Goal: Task Accomplishment & Management: Manage account settings

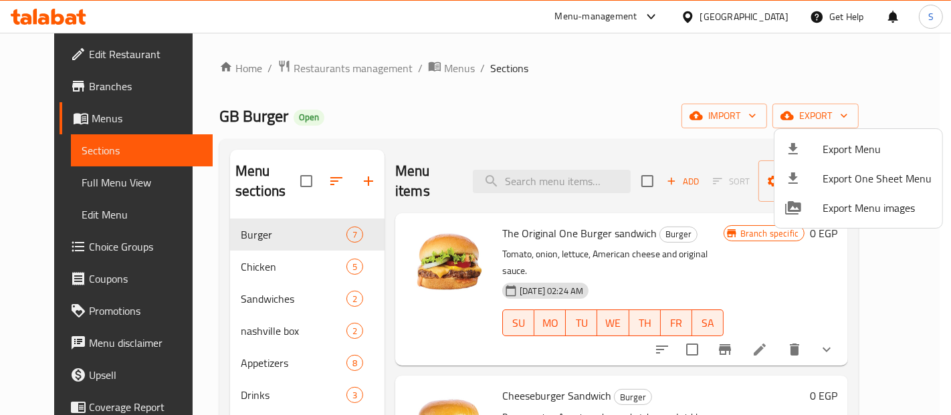
click at [757, 19] on div at bounding box center [475, 207] width 951 height 415
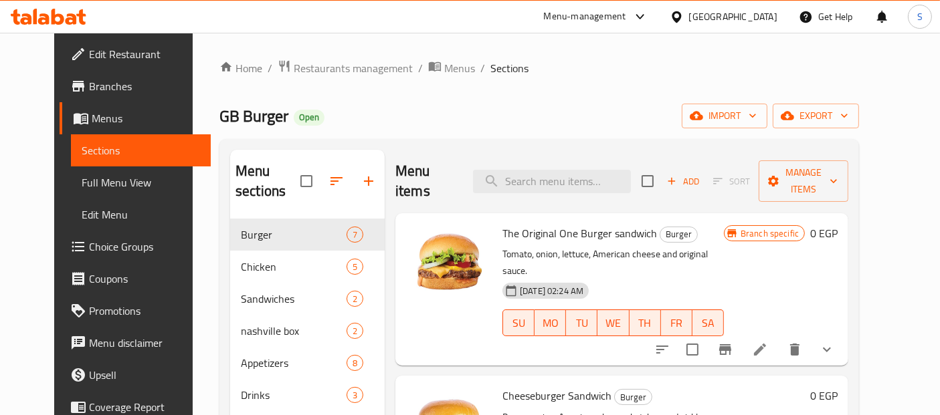
click at [757, 19] on div "Egypt" at bounding box center [733, 16] width 88 height 15
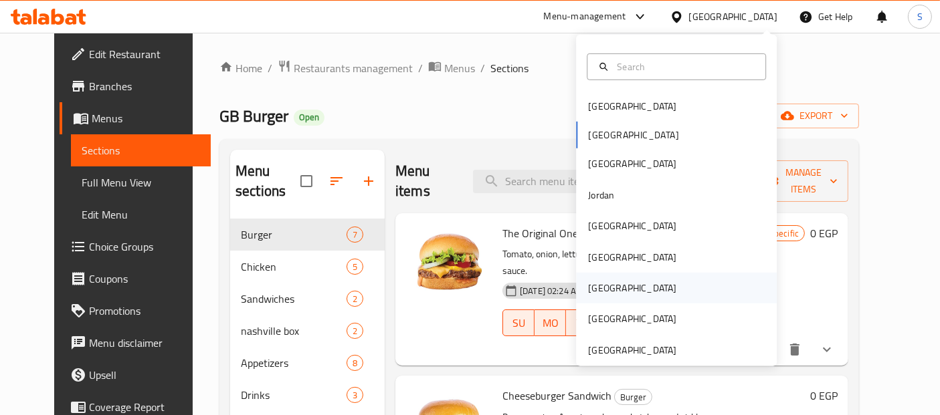
click at [597, 285] on div "Qatar" at bounding box center [632, 288] width 88 height 15
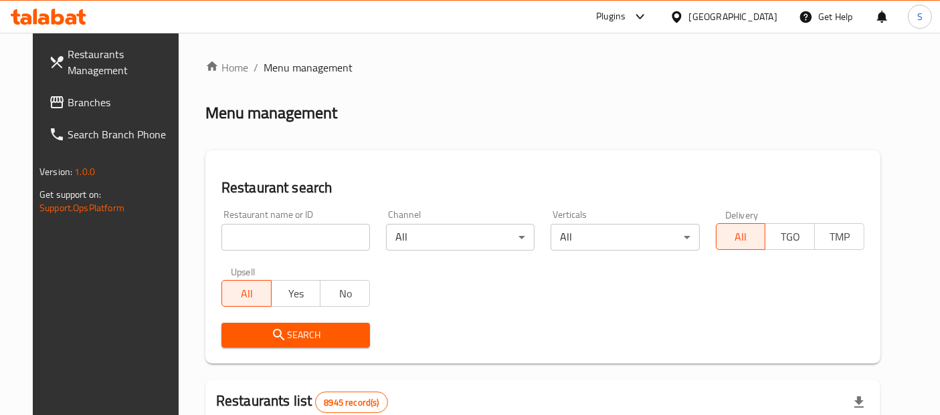
click at [317, 234] on input "search" at bounding box center [295, 237] width 148 height 27
paste input "Hot Bake"
type input "Hot Bake"
click button "Search" at bounding box center [295, 335] width 148 height 25
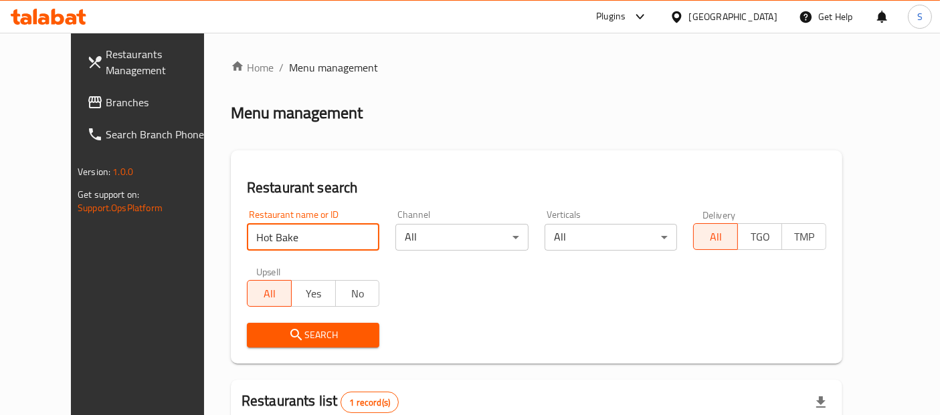
scroll to position [169, 0]
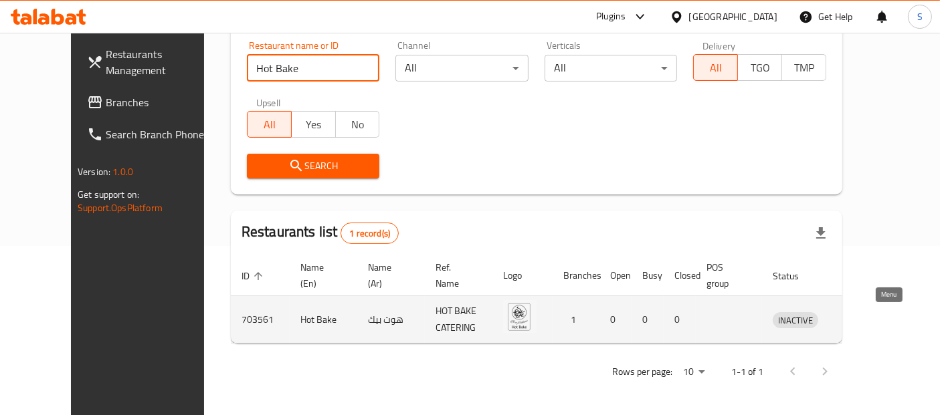
click at [861, 320] on icon "enhanced table" at bounding box center [853, 320] width 16 height 16
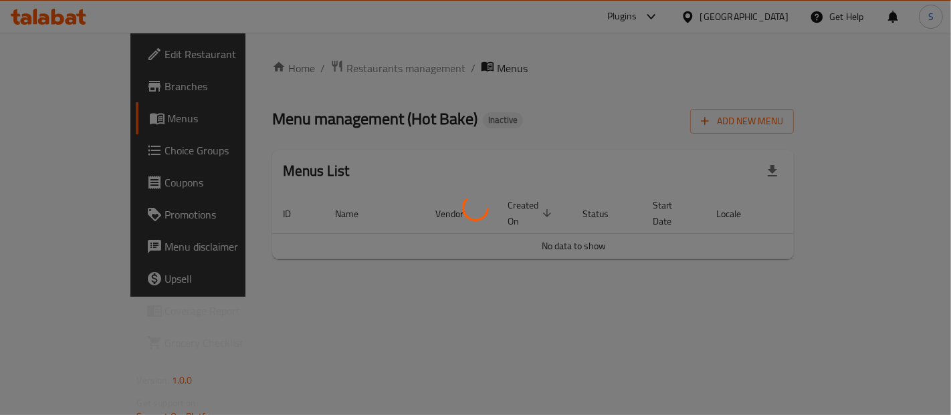
click at [403, 144] on div at bounding box center [475, 207] width 951 height 415
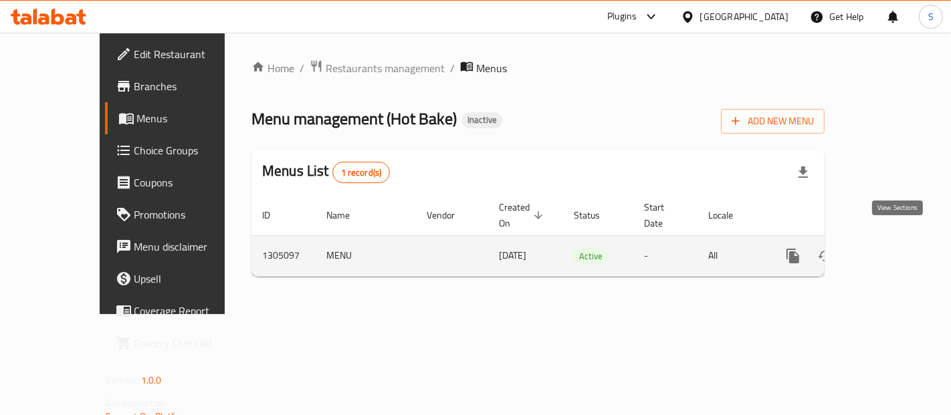
click at [892, 248] on icon "enhanced table" at bounding box center [890, 256] width 16 height 16
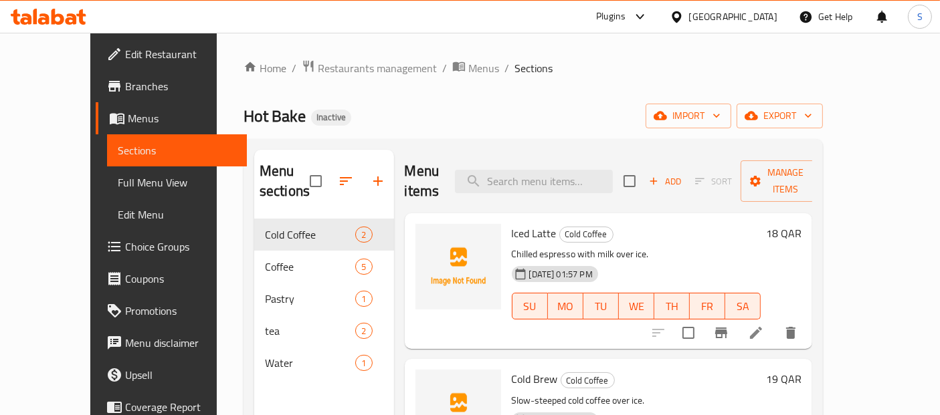
click at [118, 190] on span "Full Menu View" at bounding box center [177, 183] width 119 height 16
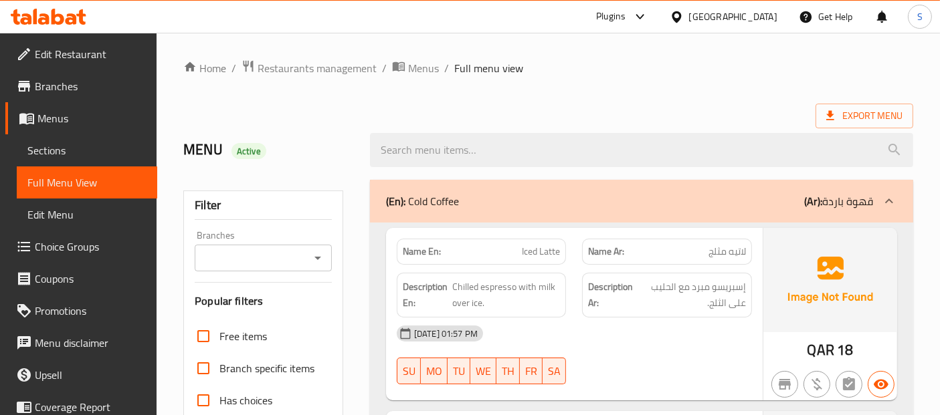
click at [787, 75] on ol "Home / Restaurants management / Menus / Full menu view" at bounding box center [548, 68] width 730 height 17
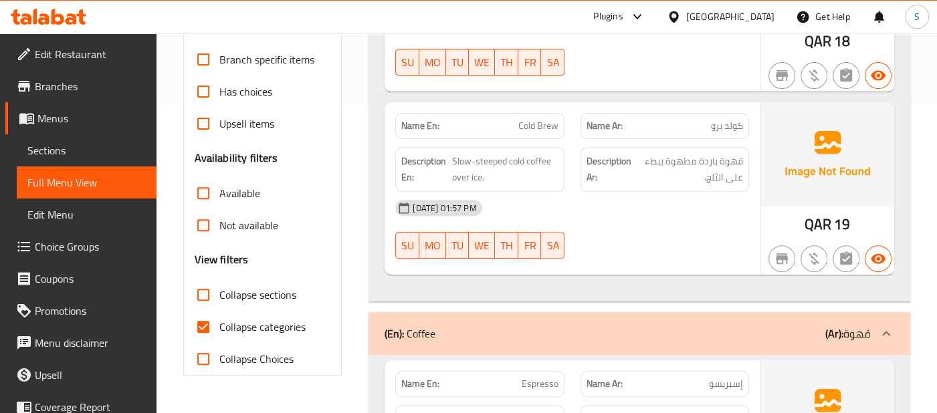
scroll to position [62, 0]
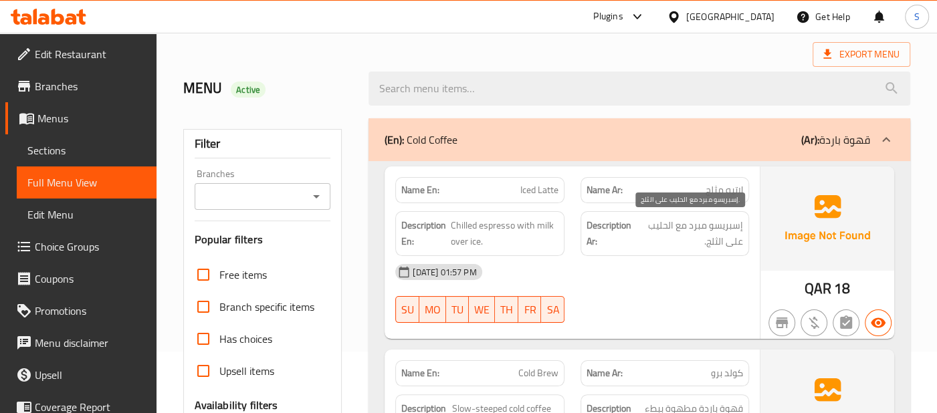
click at [722, 227] on span "إسبريسو مبرد مع الحليب على الثلج." at bounding box center [689, 233] width 108 height 33
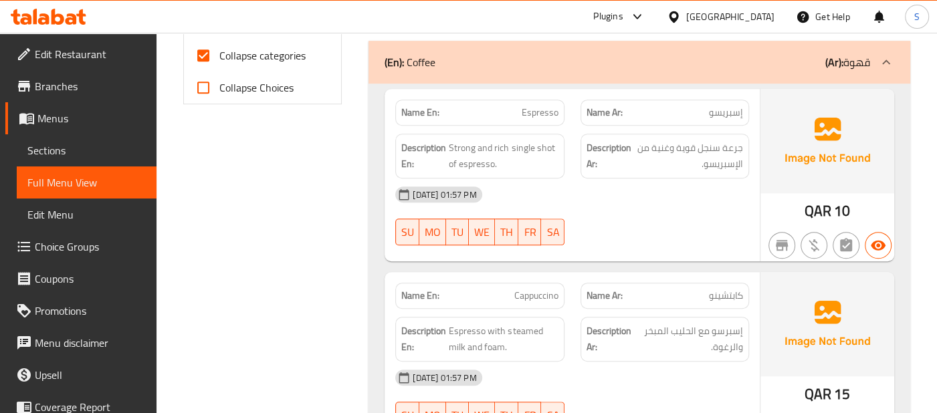
scroll to position [583, 0]
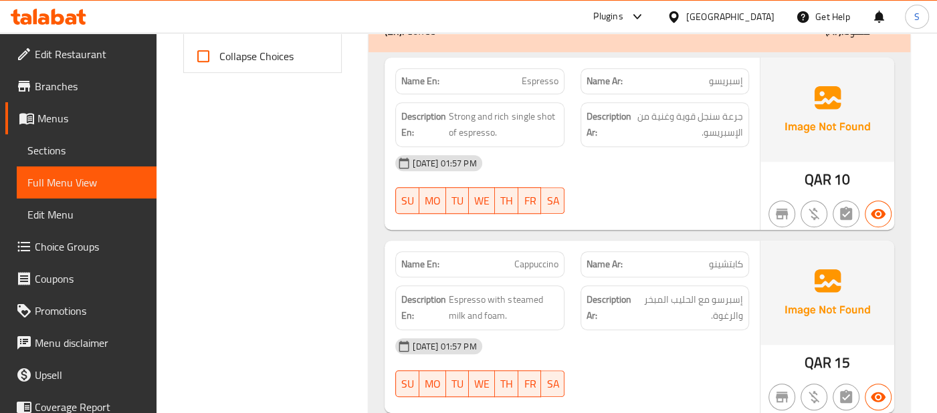
scroll to position [613, 0]
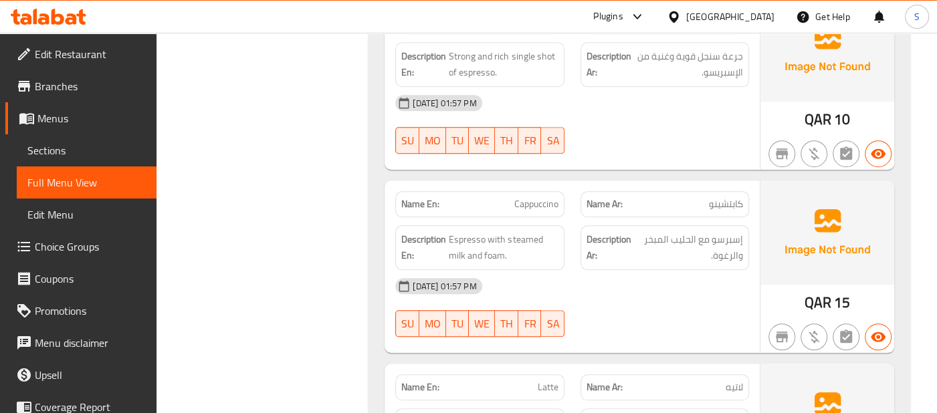
scroll to position [702, 0]
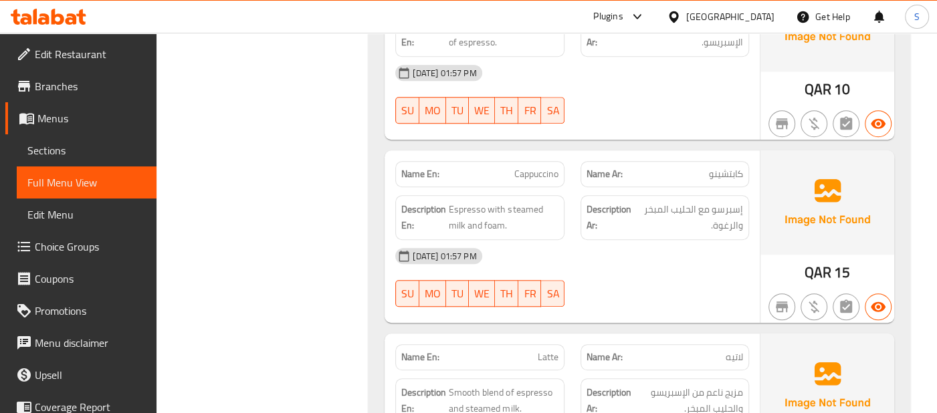
click at [827, 31] on div "Get Help" at bounding box center [823, 17] width 54 height 32
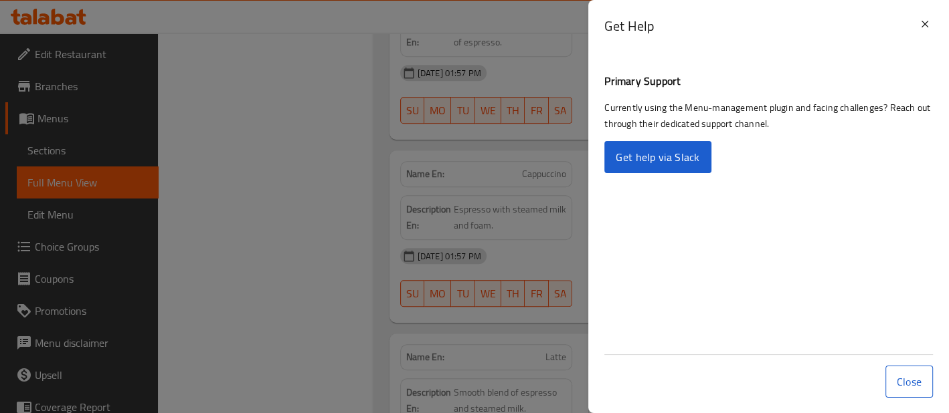
click at [934, 26] on div "Get Help" at bounding box center [768, 31] width 361 height 62
click at [926, 25] on icon at bounding box center [924, 24] width 16 height 16
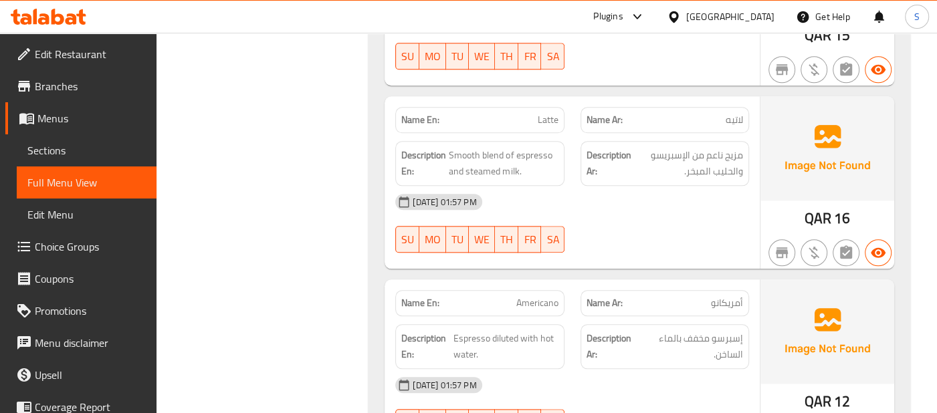
scroll to position [970, 0]
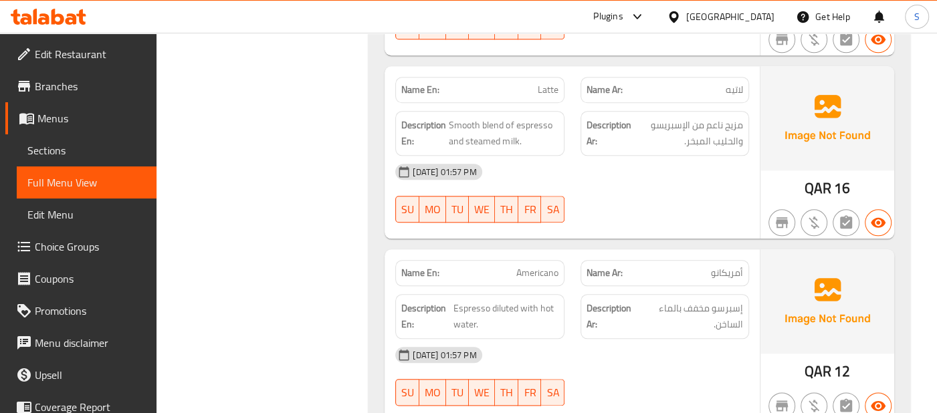
click at [755, 169] on div "11-08-2025 01:57 PM" at bounding box center [572, 172] width 370 height 32
click at [727, 192] on div "11-08-2025 01:57 PM SU MO TU WE TH FR SA" at bounding box center [572, 193] width 370 height 75
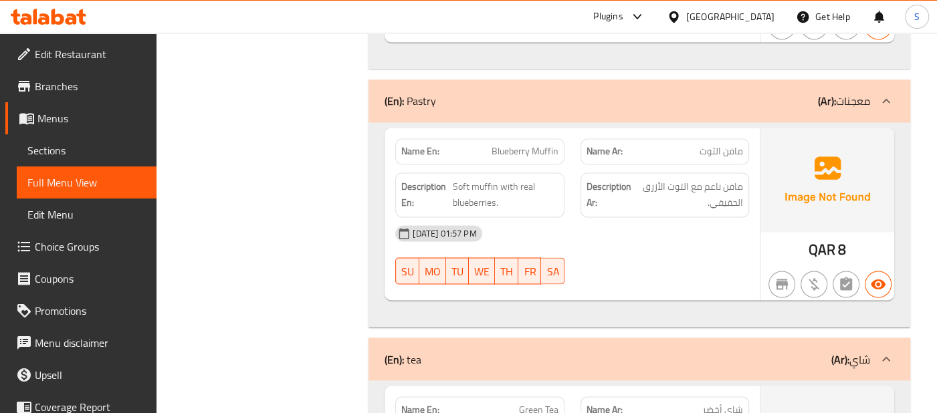
scroll to position [1534, 0]
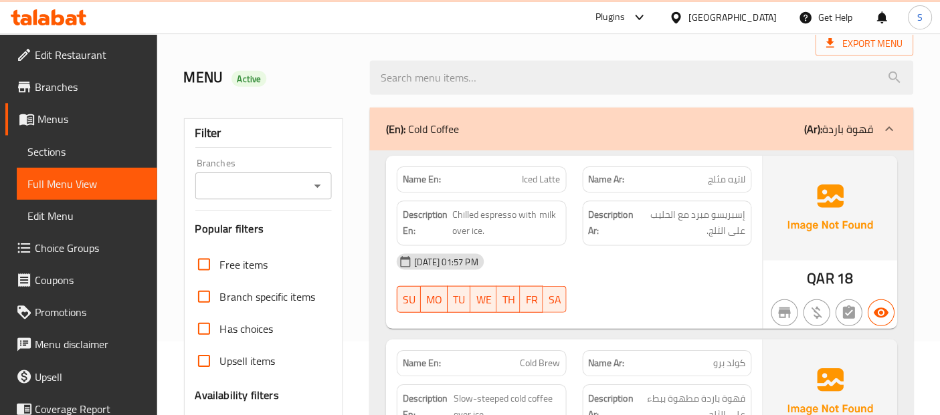
scroll to position [0, 0]
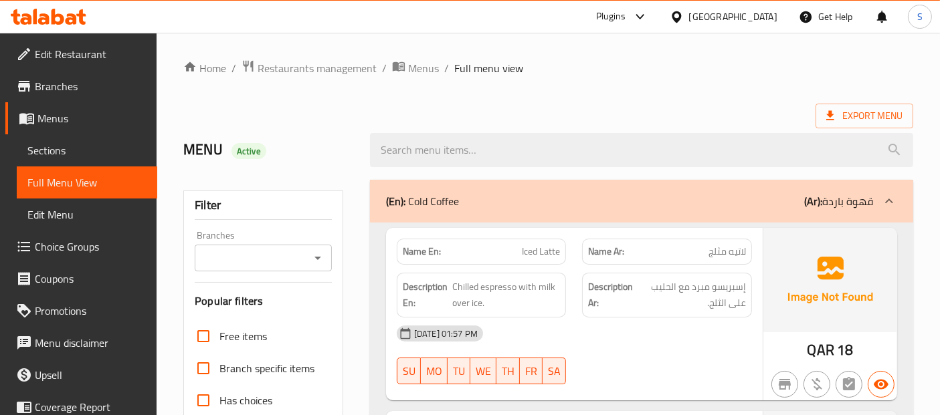
click at [828, 116] on icon at bounding box center [829, 115] width 13 height 13
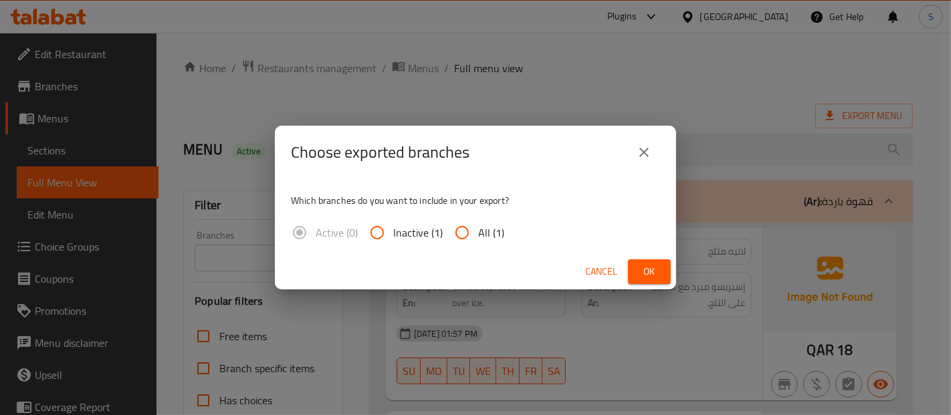
click at [466, 241] on input "All (1)" at bounding box center [462, 233] width 32 height 32
radio input "true"
click at [628, 264] on button "Ok" at bounding box center [649, 272] width 43 height 25
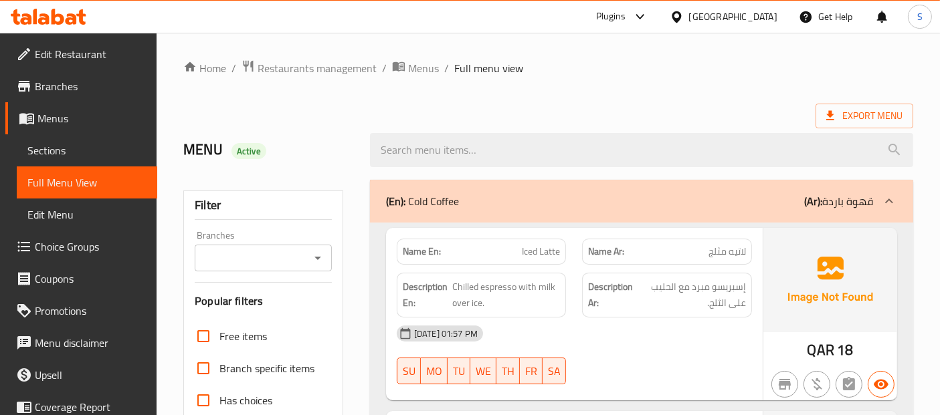
click at [88, 61] on span "Edit Restaurant" at bounding box center [91, 54] width 112 height 16
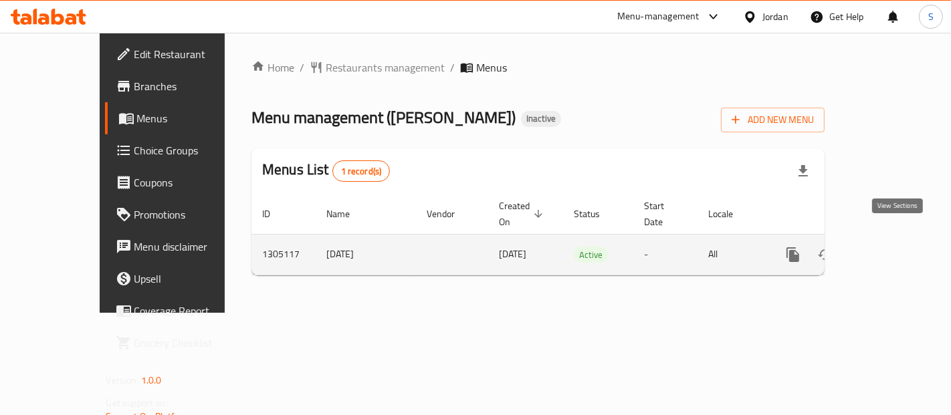
click at [896, 249] on icon "enhanced table" at bounding box center [890, 255] width 12 height 12
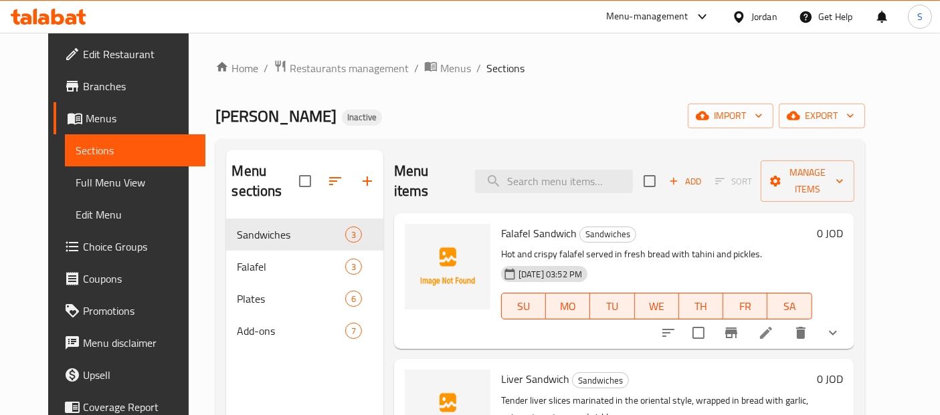
click at [103, 188] on span "Full Menu View" at bounding box center [135, 183] width 119 height 16
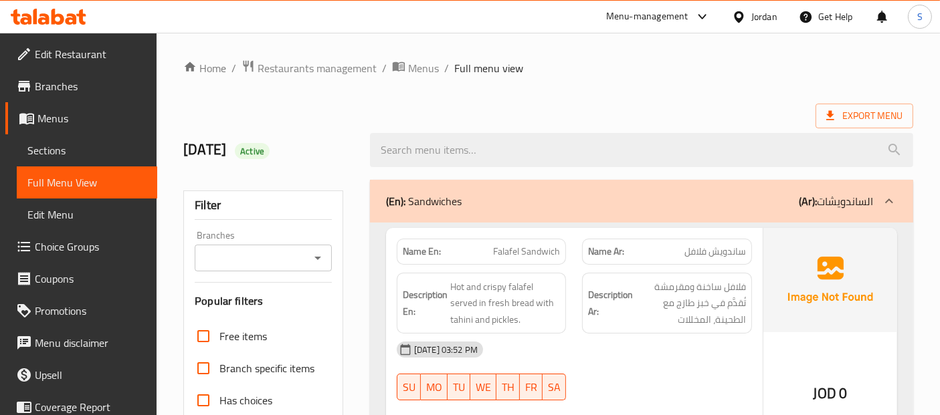
click at [569, 70] on ol "Home / Restaurants management / Menus / Full menu view" at bounding box center [548, 68] width 730 height 17
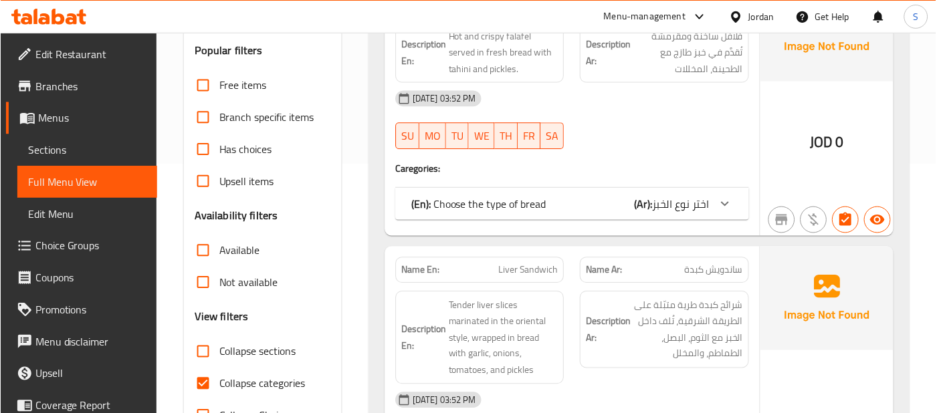
scroll to position [284, 0]
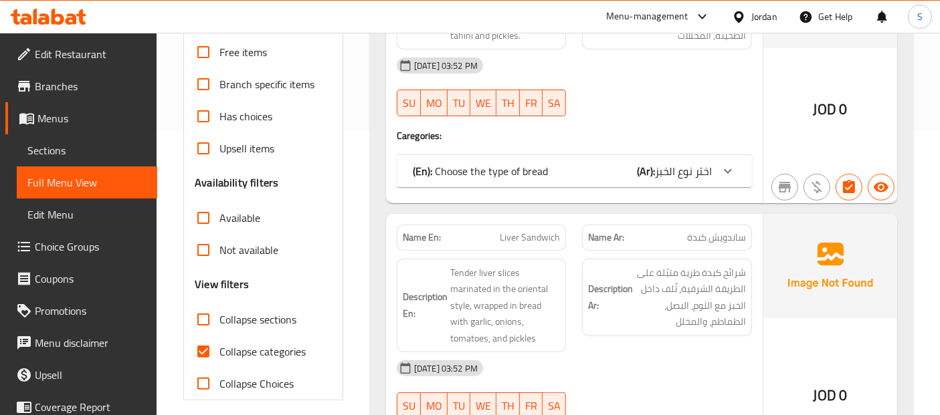
click at [244, 360] on label "Collapse categories" at bounding box center [246, 352] width 118 height 32
click at [219, 360] on input "Collapse categories" at bounding box center [203, 352] width 32 height 32
checkbox input "false"
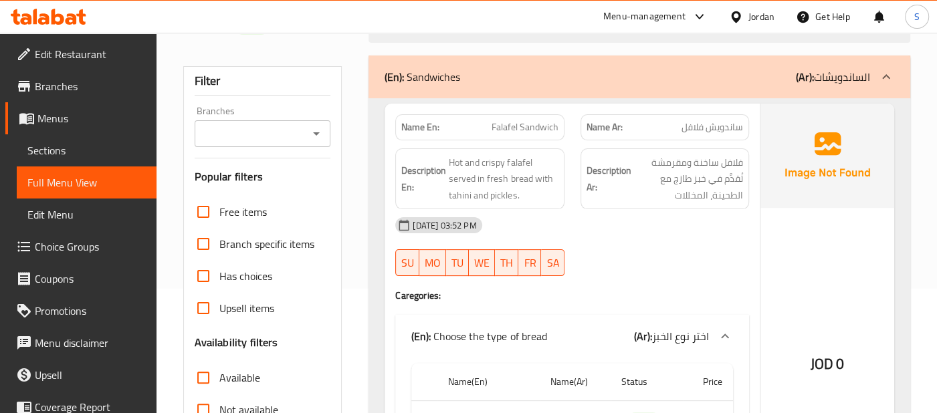
scroll to position [124, 0]
click at [753, 167] on div "Description Ar: فلافل ساخنة ومقرمشة تُقدَّم في خبز طازج مع الطحينة، المخللات" at bounding box center [665, 180] width 185 height 78
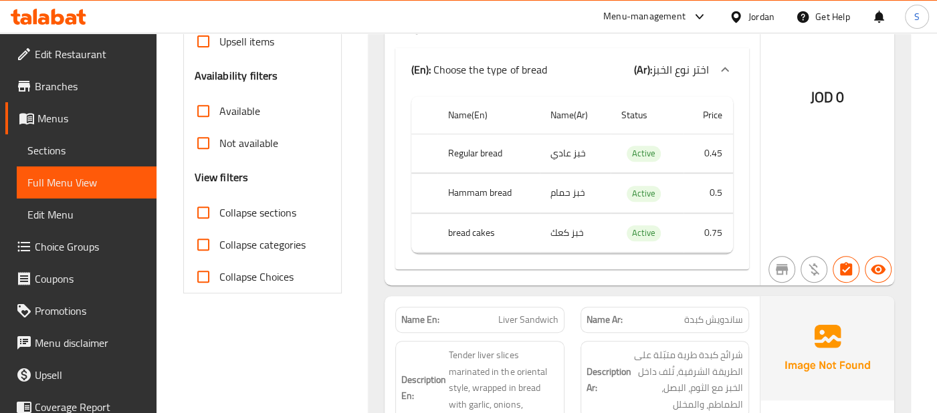
scroll to position [421, 0]
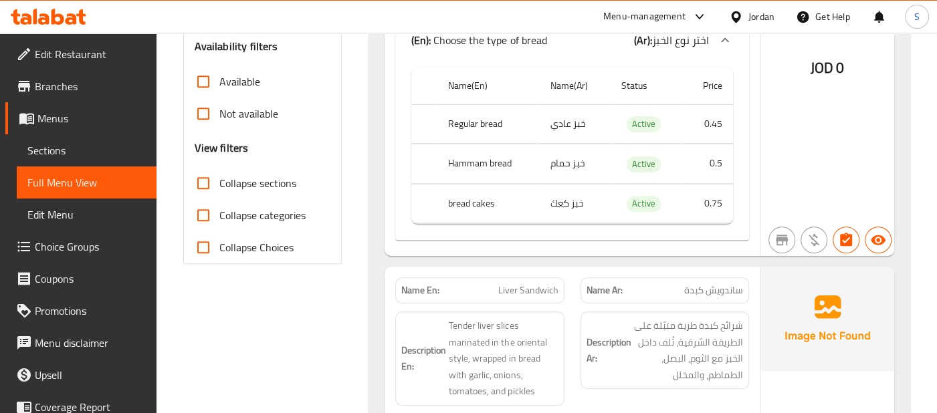
click at [481, 199] on th "bread cakes" at bounding box center [488, 203] width 102 height 39
copy th "bread cakes"
click at [808, 177] on div "JOD 0" at bounding box center [828, 31] width 134 height 449
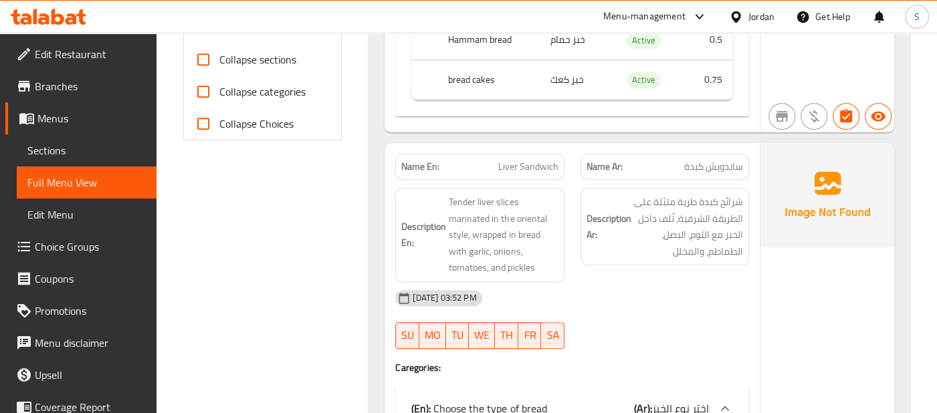
scroll to position [599, 0]
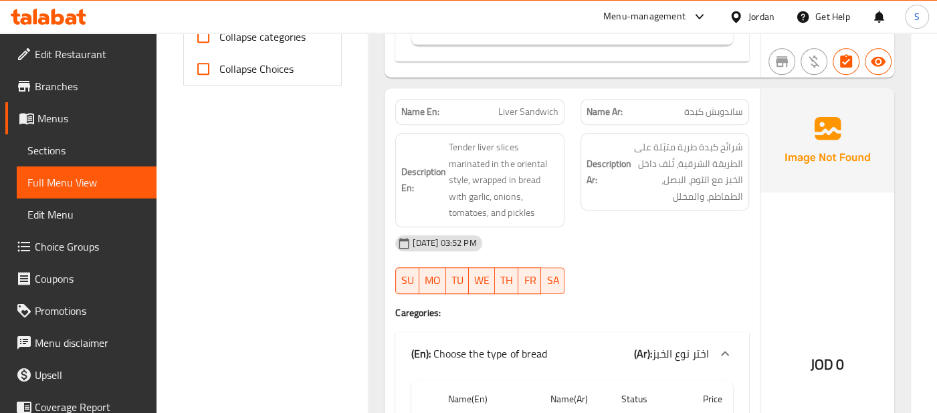
click at [706, 217] on div "Description Ar: شرائح كبدة طرية متبّلة على الطريقة الشرقية، تُلف داخل الخبز مع …" at bounding box center [665, 180] width 185 height 110
click at [846, 137] on img at bounding box center [828, 140] width 134 height 104
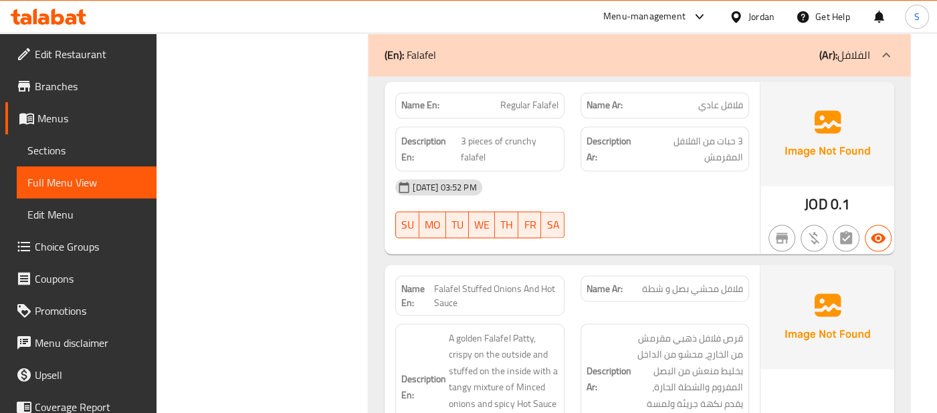
scroll to position [1670, 0]
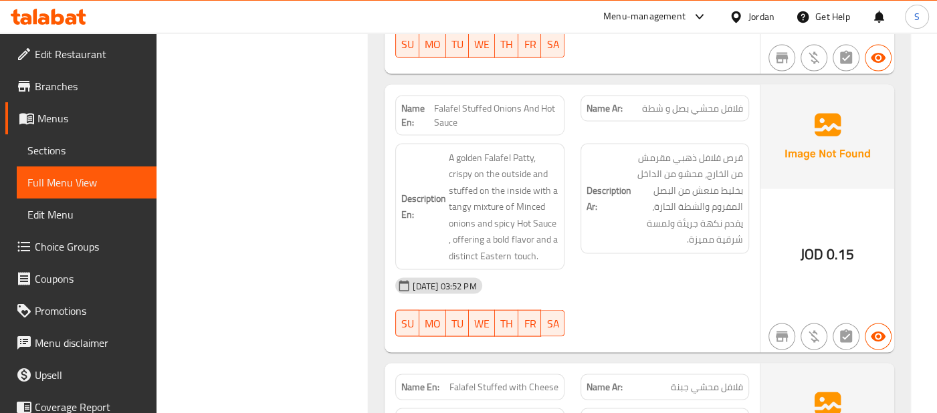
scroll to position [1848, 0]
copy span "شطة"
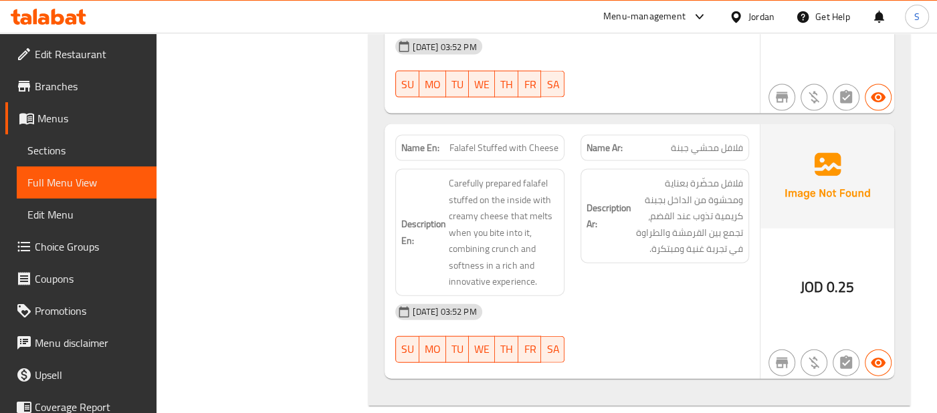
scroll to position [2115, 0]
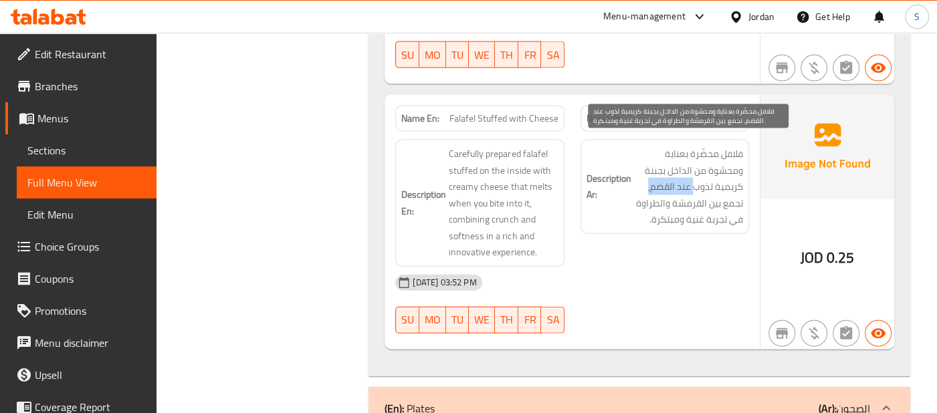
drag, startPoint x: 692, startPoint y: 180, endPoint x: 643, endPoint y: 176, distance: 49.0
click at [643, 176] on span "فلافل محضّرة بعناية ومحشوة من الداخل بجبنة كريمية تذوب عند القضم، تجمع بين القر…" at bounding box center [688, 187] width 109 height 82
copy span "عند القضم،"
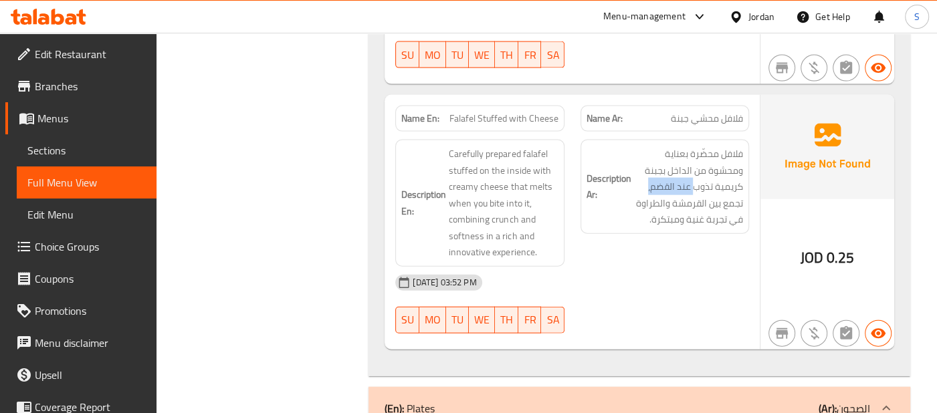
drag, startPoint x: 647, startPoint y: 210, endPoint x: 750, endPoint y: 211, distance: 103.0
copy span "في تجربة غنية ومبتكرة."
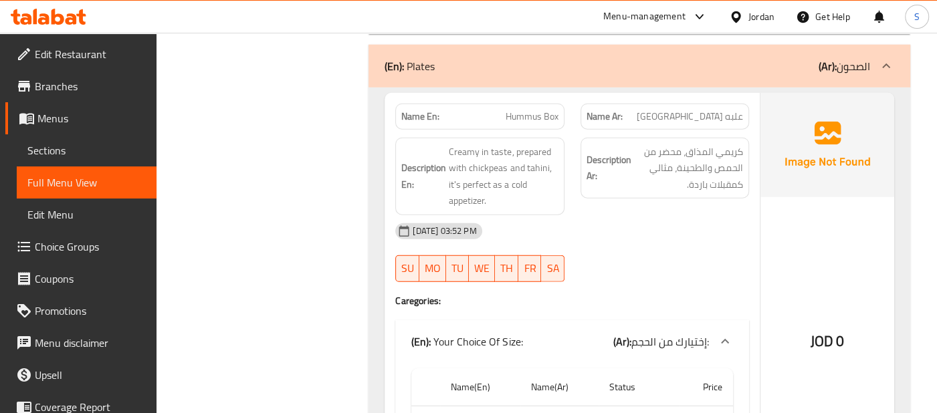
scroll to position [2487, 0]
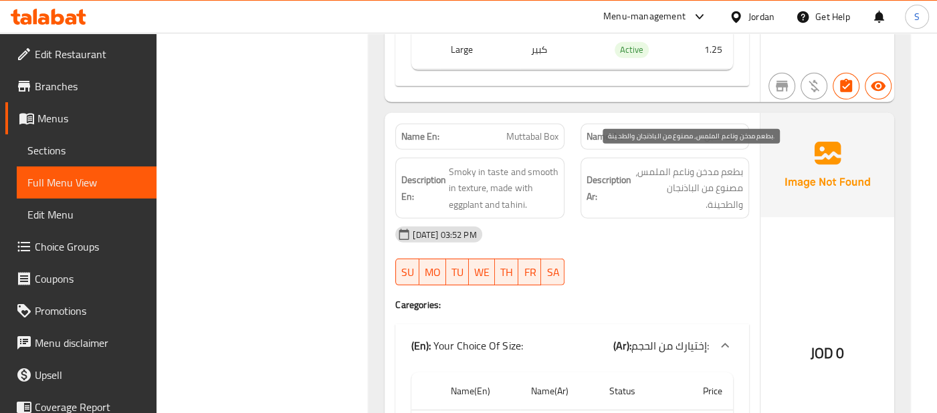
scroll to position [2903, 0]
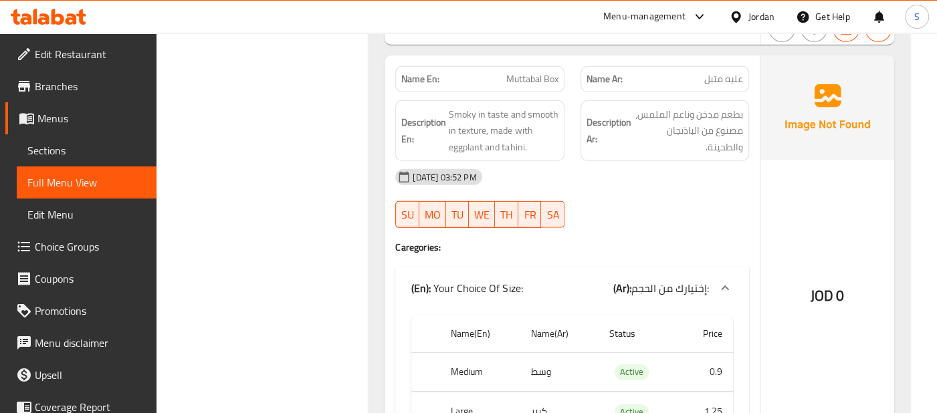
scroll to position [2933, 0]
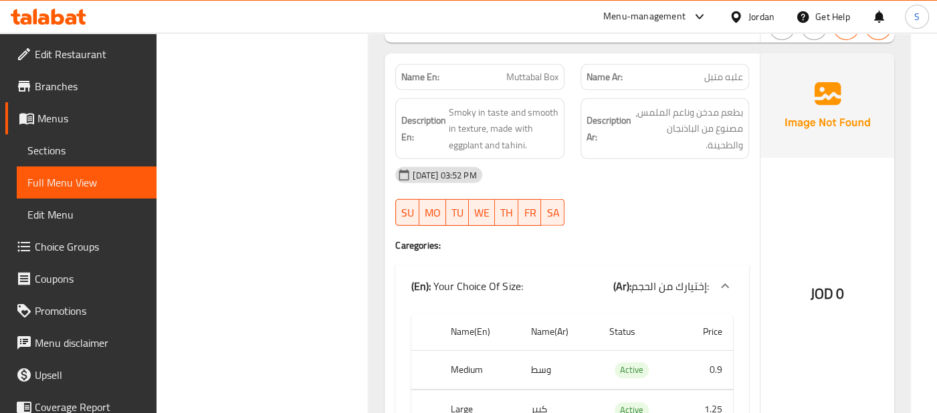
copy span "علبه متبل"
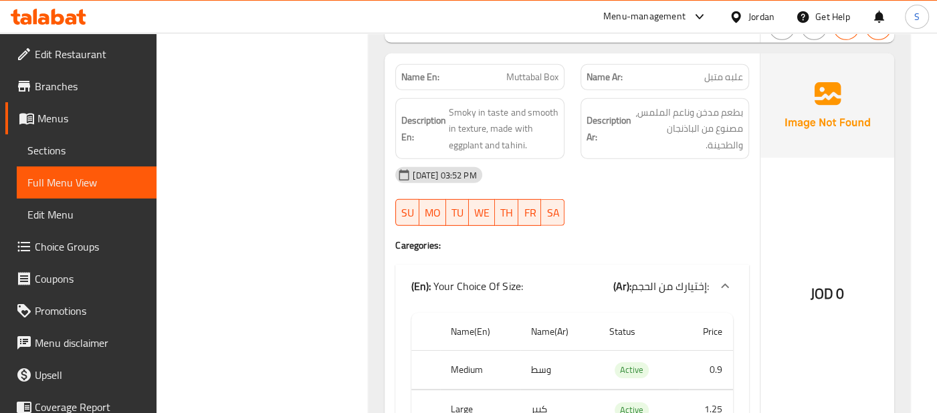
drag, startPoint x: 722, startPoint y: 56, endPoint x: 722, endPoint y: 68, distance: 12.0
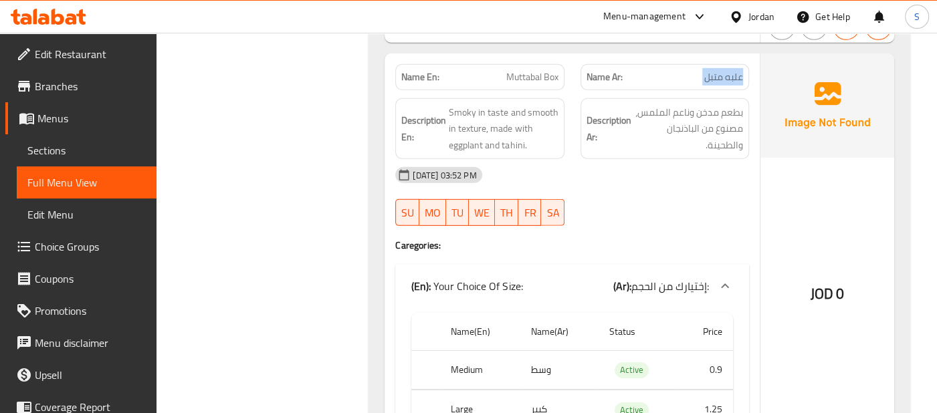
copy span "علبه متبل"
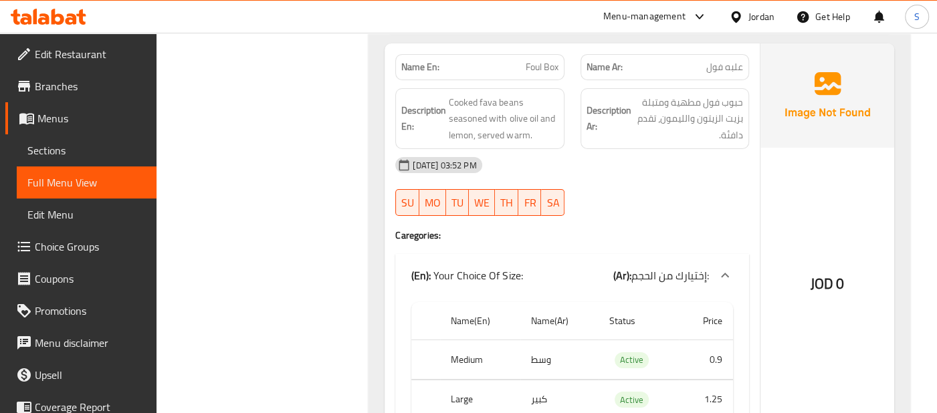
scroll to position [3364, 0]
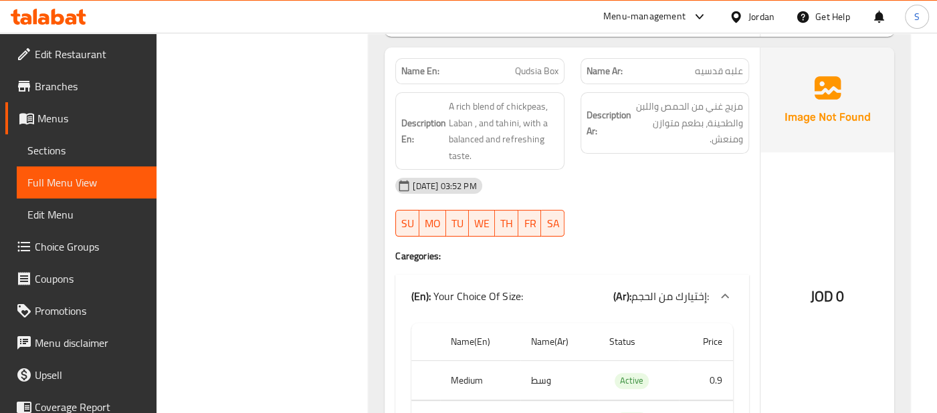
scroll to position [3780, 0]
click at [833, 130] on img at bounding box center [828, 98] width 134 height 104
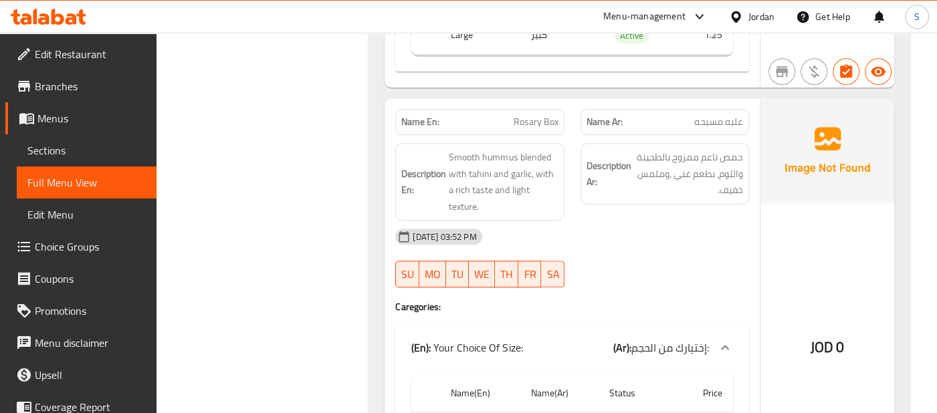
scroll to position [4167, 0]
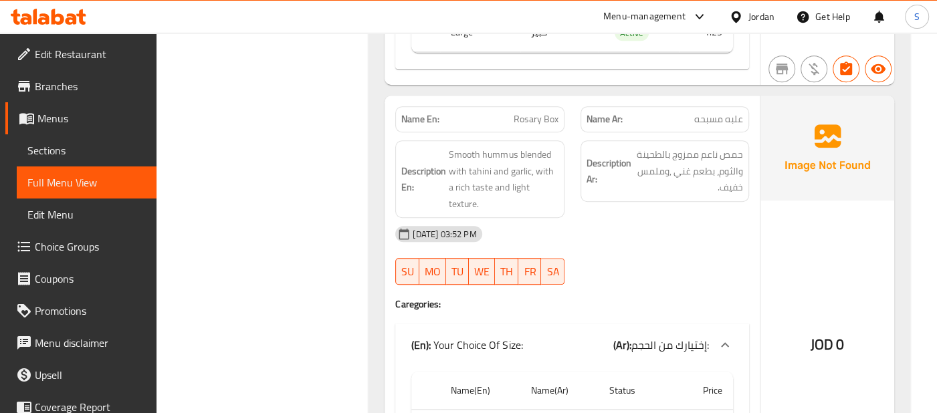
click at [714, 112] on span "علبه مسبحه" at bounding box center [718, 119] width 49 height 14
copy span "مسبحه"
click at [714, 112] on span "علبه مسبحه" at bounding box center [718, 119] width 49 height 14
copy span "علبه مسبحه"
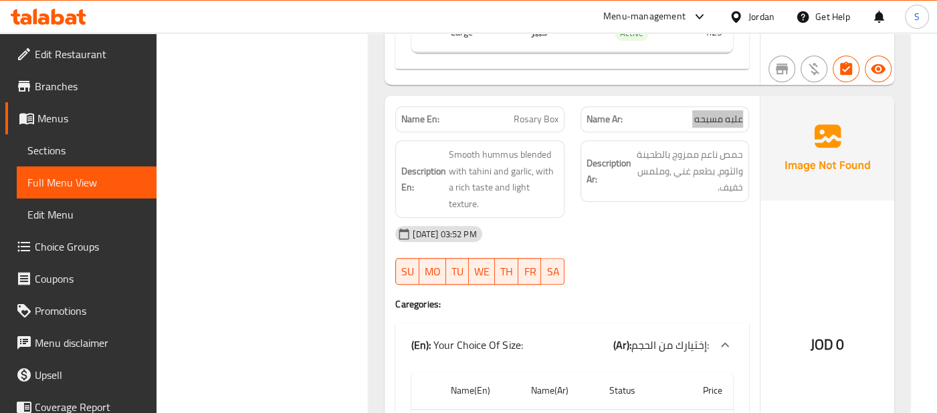
scroll to position [4229, 0]
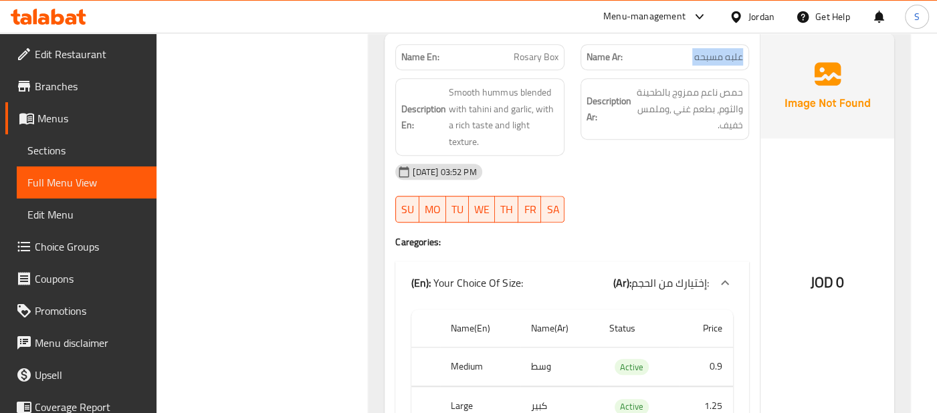
click at [786, 167] on div "JOD 0" at bounding box center [828, 245] width 134 height 425
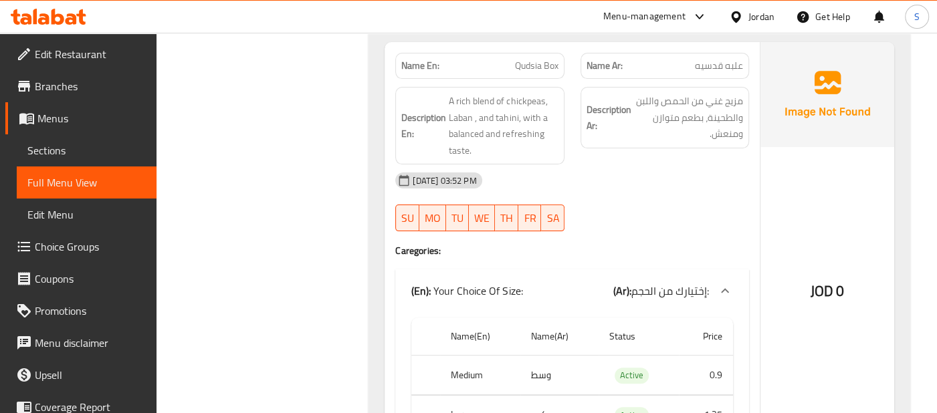
scroll to position [3783, 0]
drag, startPoint x: 730, startPoint y: 64, endPoint x: 730, endPoint y: 56, distance: 7.4
click at [730, 56] on div "Name Ar: علبه قدسيه" at bounding box center [665, 67] width 169 height 26
click at [730, 60] on span "علبه قدسيه" at bounding box center [719, 67] width 48 height 14
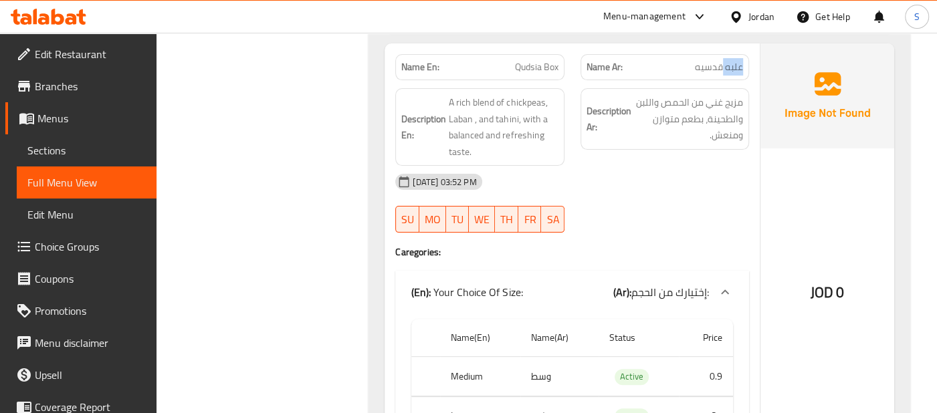
click at [730, 60] on span "علبه قدسيه" at bounding box center [719, 67] width 48 height 14
copy span "علبه قدسيه"
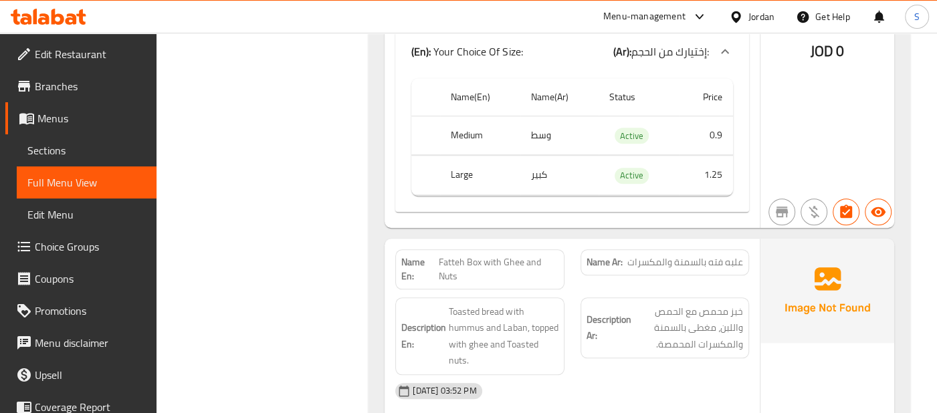
scroll to position [4539, 0]
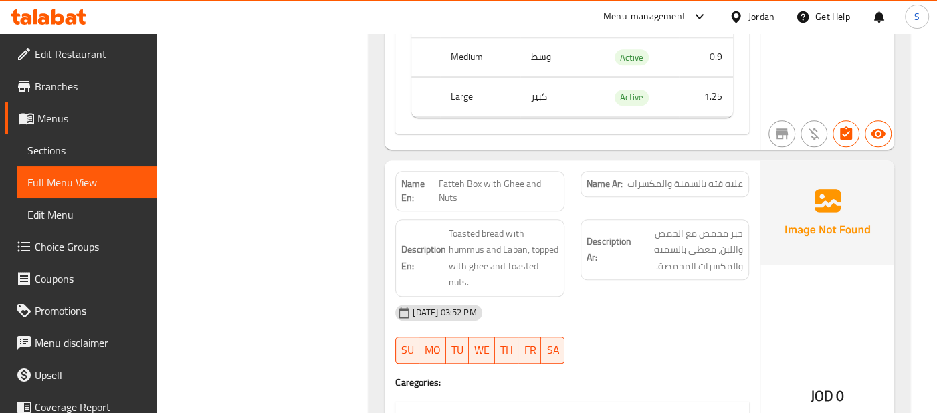
click at [799, 234] on div "JOD 0" at bounding box center [828, 361] width 134 height 400
click at [769, 219] on img at bounding box center [828, 213] width 134 height 104
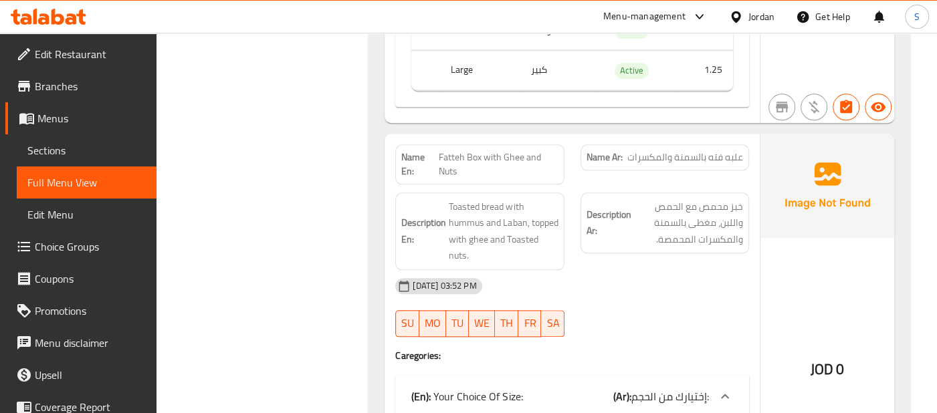
scroll to position [4568, 0]
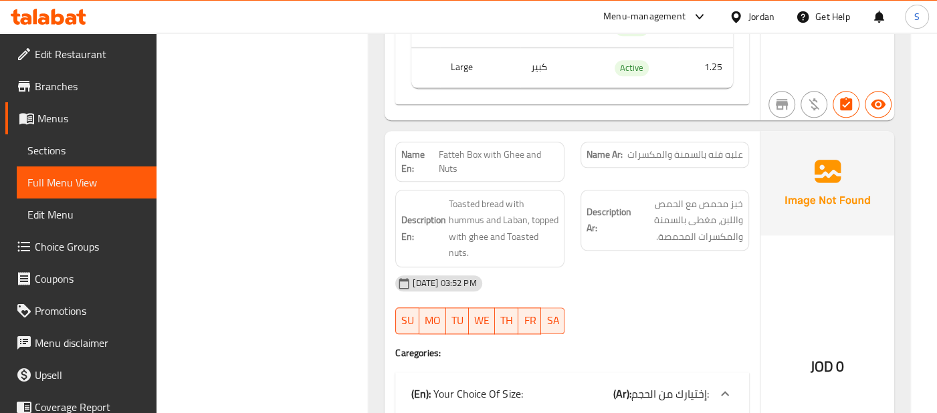
click at [795, 199] on img at bounding box center [828, 183] width 134 height 104
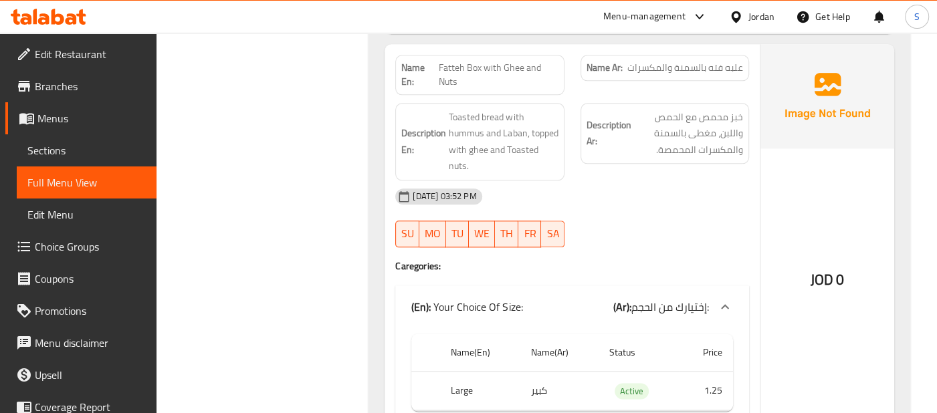
scroll to position [4657, 0]
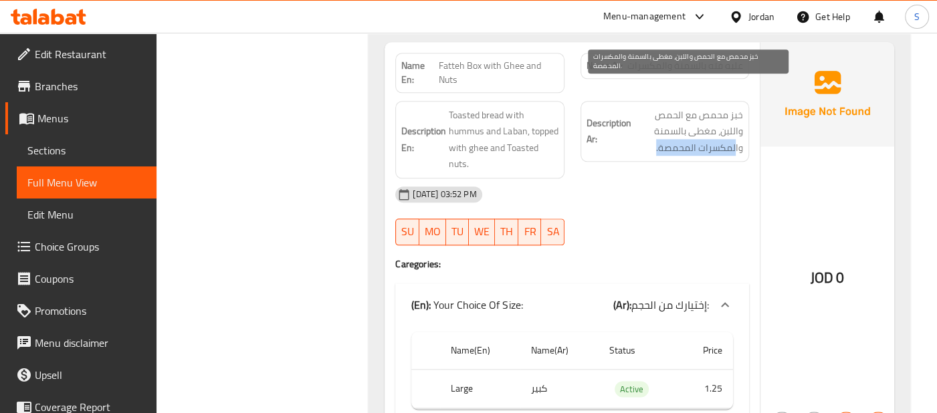
drag, startPoint x: 654, startPoint y: 110, endPoint x: 735, endPoint y: 114, distance: 81.7
click at [735, 114] on span "خبز محمص مع الحمص واللبن، مغطى بالسمنة والمكسرات المحمصة." at bounding box center [688, 131] width 109 height 49
copy span "لمكسرات المحمصة."
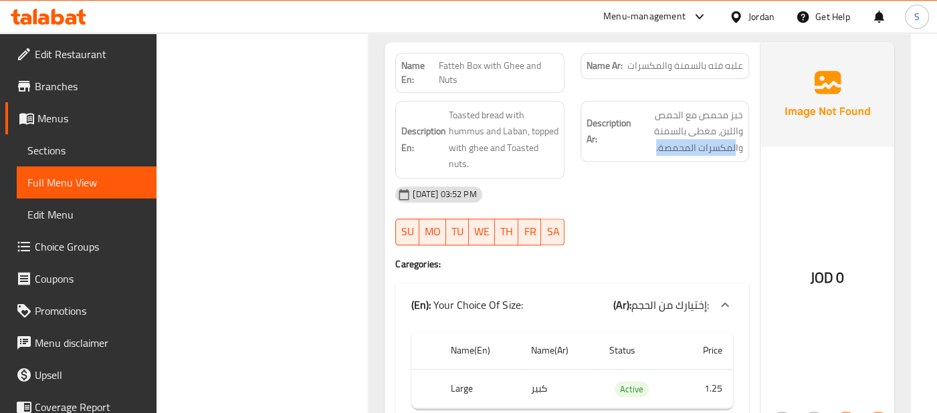
click at [796, 142] on div "JOD 0" at bounding box center [828, 242] width 134 height 400
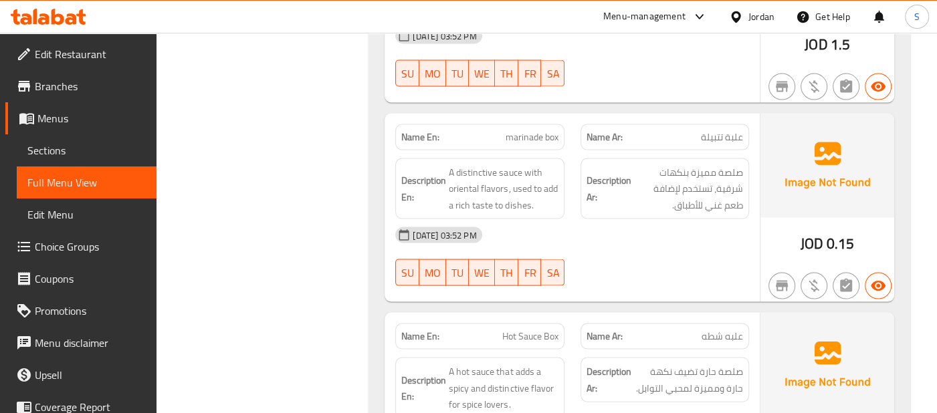
scroll to position [5490, 0]
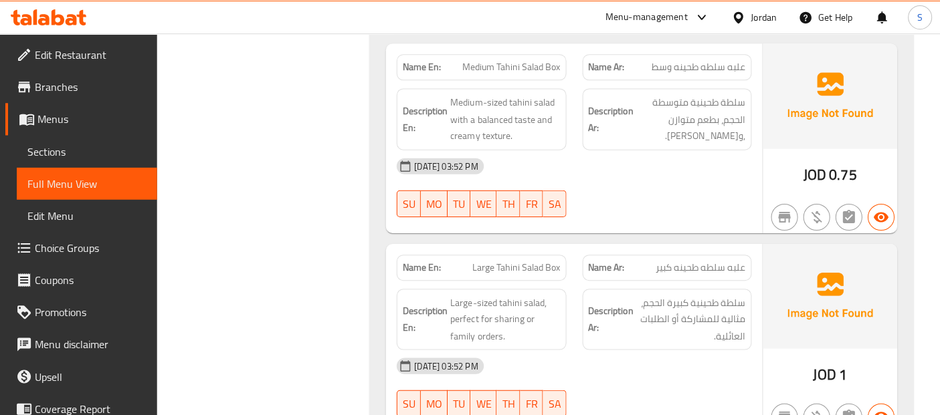
scroll to position [6137, 0]
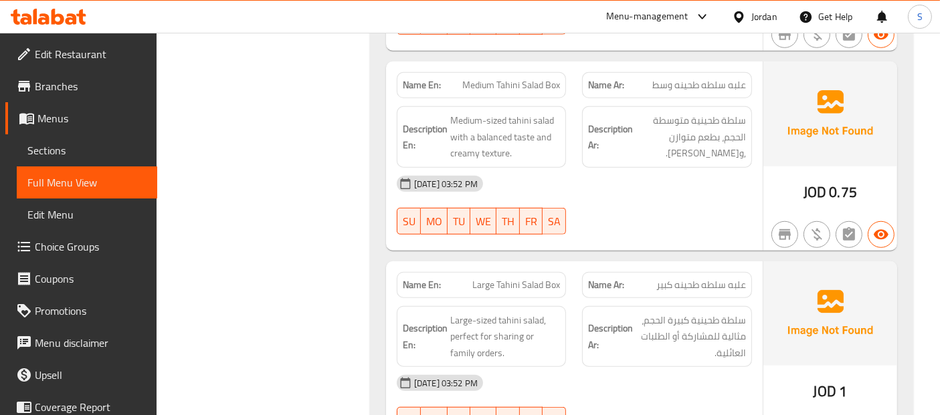
click at [100, 146] on span "Sections" at bounding box center [86, 150] width 119 height 16
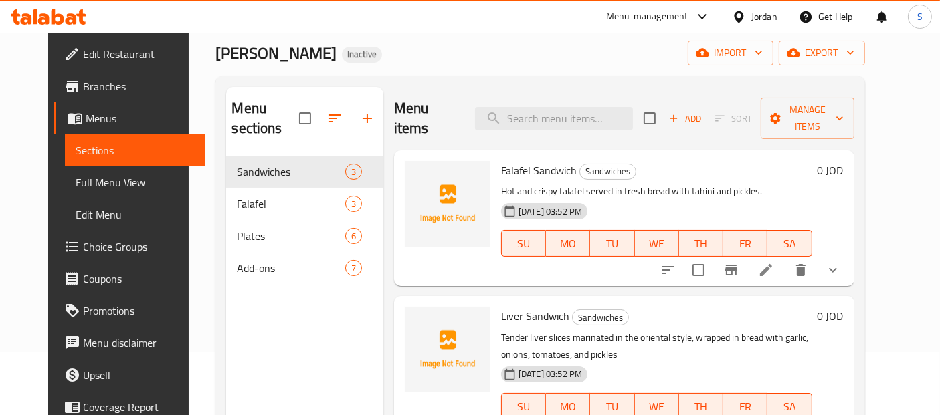
scroll to position [63, 0]
click at [603, 107] on input "search" at bounding box center [554, 118] width 158 height 23
paste input "عند القضم،"
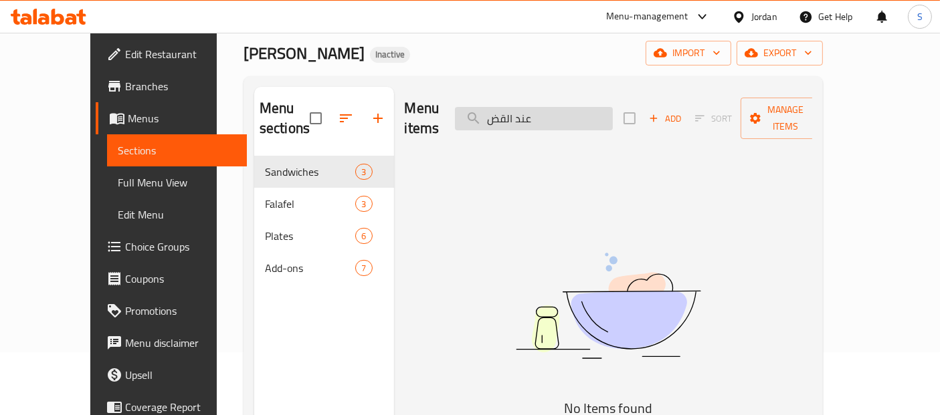
click at [571, 109] on input "عند القض" at bounding box center [534, 118] width 158 height 23
paste input "Falafel Stuffed with Cheese"
type input "Falafel Stuffed with Cheese"
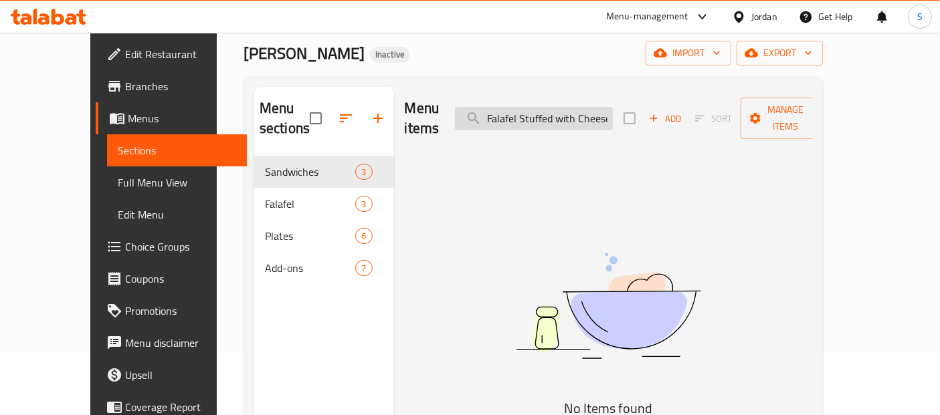
scroll to position [0, 2]
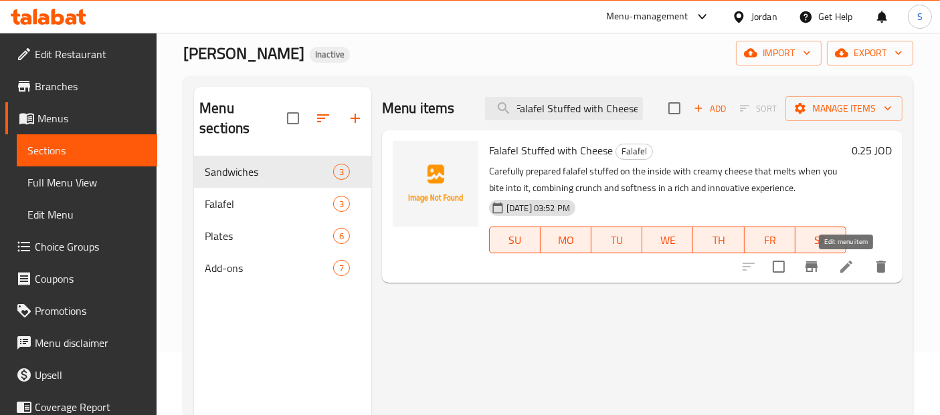
click at [844, 266] on icon at bounding box center [846, 267] width 16 height 16
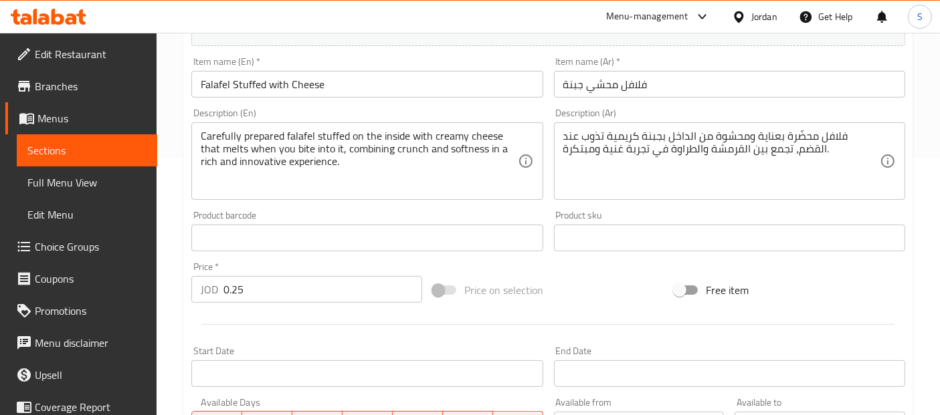
scroll to position [260, 0]
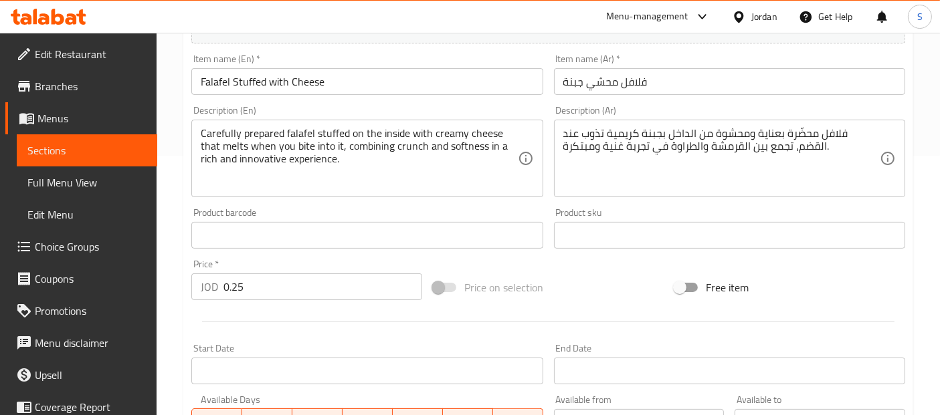
click at [583, 127] on textarea "فلافل محضّرة بعناية ومحشوة من الداخل بجبنة كريمية تذوب عند القضم، تجمع بين القر…" at bounding box center [721, 159] width 316 height 64
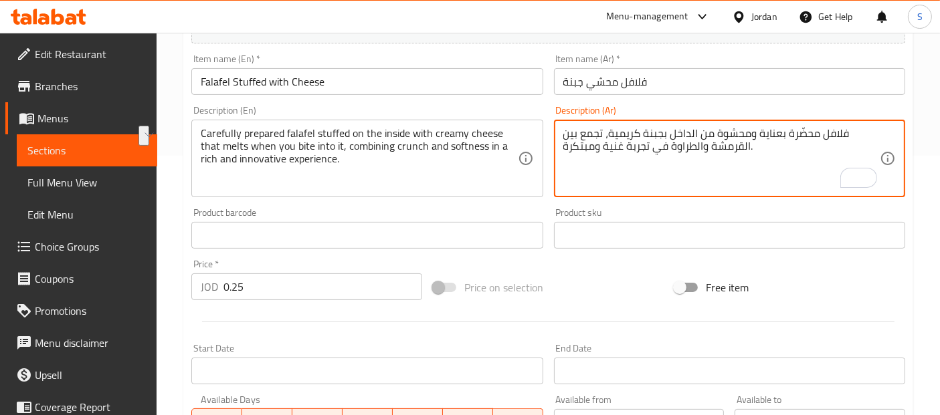
drag, startPoint x: 666, startPoint y: 146, endPoint x: 565, endPoint y: 146, distance: 101.0
click at [565, 146] on textarea "فلافل محضّرة بعناية ومحشوة من الداخل بجبنة كريمية، تجمع بين القرمشة والطراوة في…" at bounding box center [721, 159] width 316 height 64
type textarea "فلافل محضّرة بعناية ومحشوة من الداخل بجبنة كريمية، تجمع بين القرمشة والطراوة ."
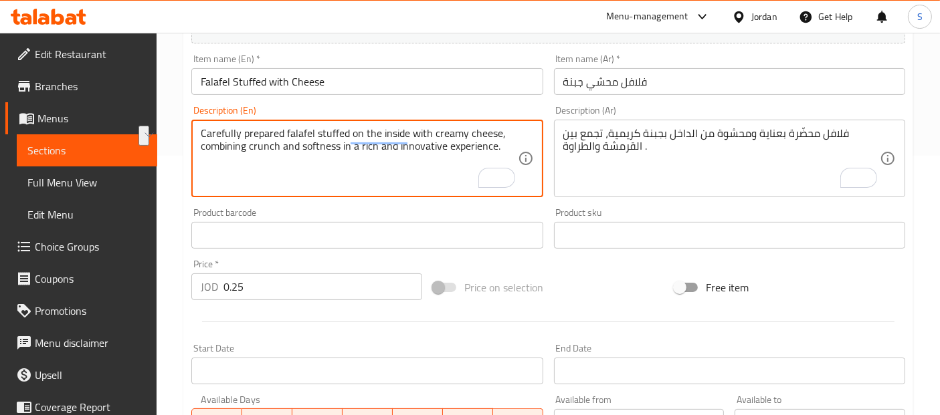
drag, startPoint x: 500, startPoint y: 144, endPoint x: 341, endPoint y: 144, distance: 159.2
click at [341, 144] on textarea "Carefully prepared falafel stuffed on the inside with creamy cheese, combining …" at bounding box center [359, 159] width 316 height 64
type textarea "Carefully prepared falafel stuffed on the inside with creamy cheese, combining …"
click at [367, 79] on input "Falafel Stuffed with Cheese" at bounding box center [366, 81] width 351 height 27
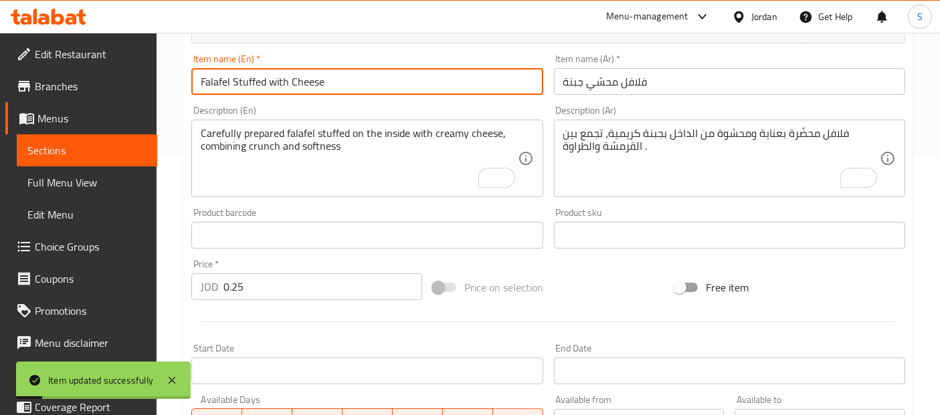
click at [51, 154] on span "Sections" at bounding box center [86, 150] width 119 height 16
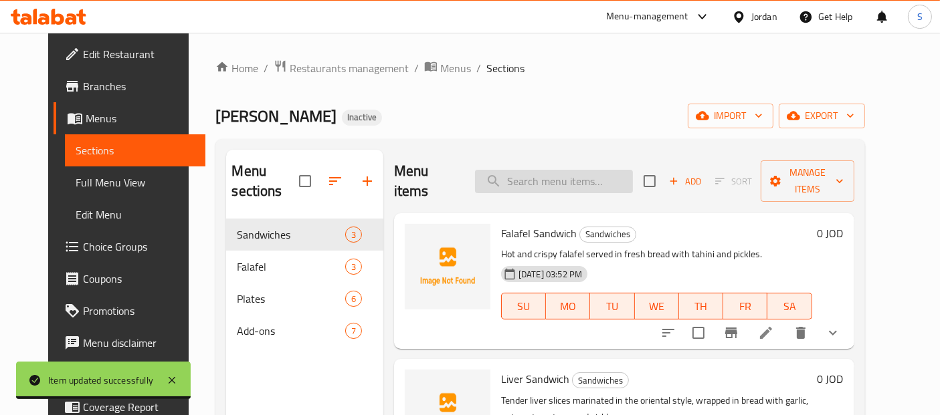
click at [587, 179] on input "search" at bounding box center [554, 181] width 158 height 23
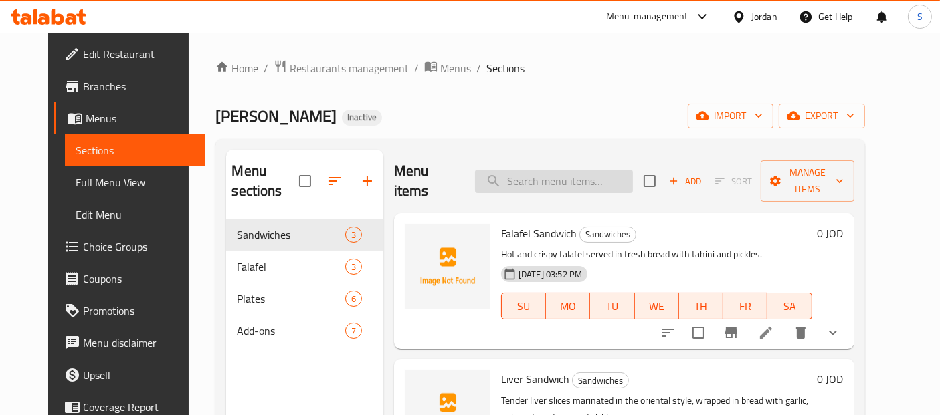
paste input "Muttabal Box"
type input "Muttabal Box"
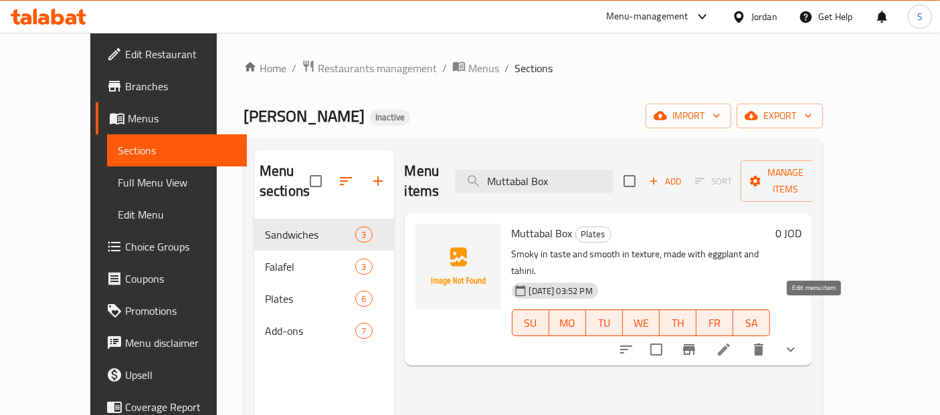
click at [732, 342] on icon at bounding box center [724, 350] width 16 height 16
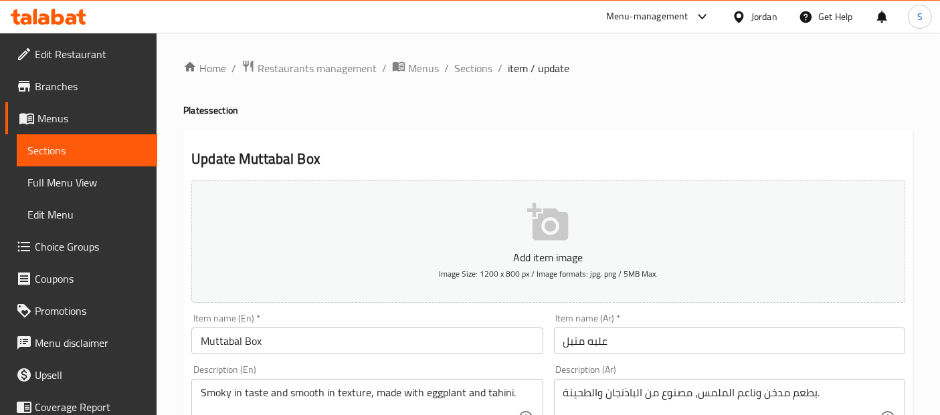
click at [678, 117] on h4 "Plates section" at bounding box center [548, 110] width 730 height 13
paste textarea "قوام"
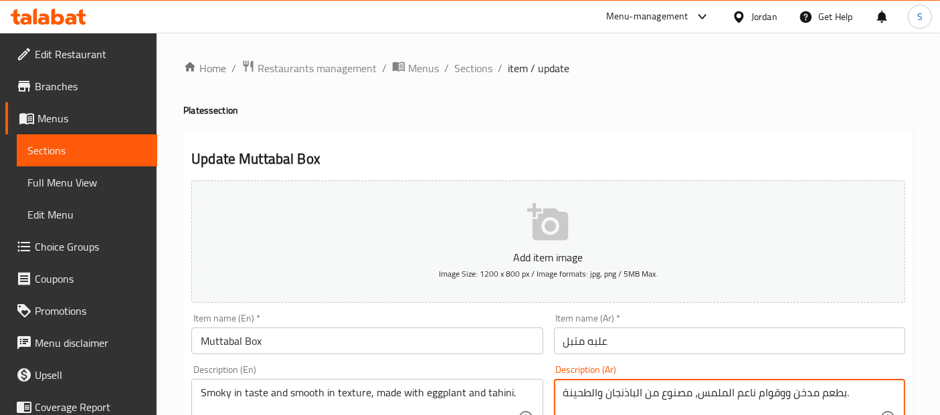
click at [710, 393] on textarea "بطعم مدخن ووقوام ناعم الملمس، مصنوع من الباذنجان والطحينة." at bounding box center [721, 419] width 316 height 64
click at [743, 395] on textarea "بطعم مدخن ووقوام ناعم، مصنوع من الباذنجان والطحينة." at bounding box center [721, 419] width 316 height 64
type textarea "بطعم مدخن وقوام ناعم، مصنوع من الباذنجان والطحينة."
click at [755, 346] on input "علبه متبل" at bounding box center [729, 341] width 351 height 27
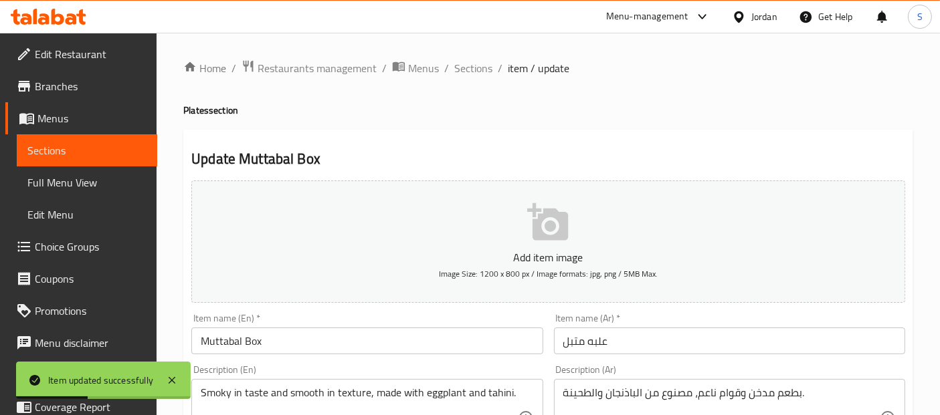
click at [106, 144] on span "Sections" at bounding box center [86, 150] width 119 height 16
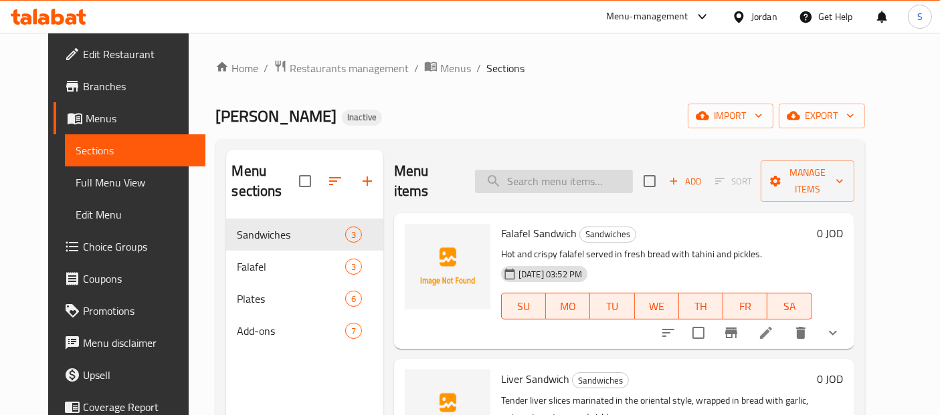
click at [585, 170] on input "search" at bounding box center [554, 181] width 158 height 23
paste input "علبه مسبحه"
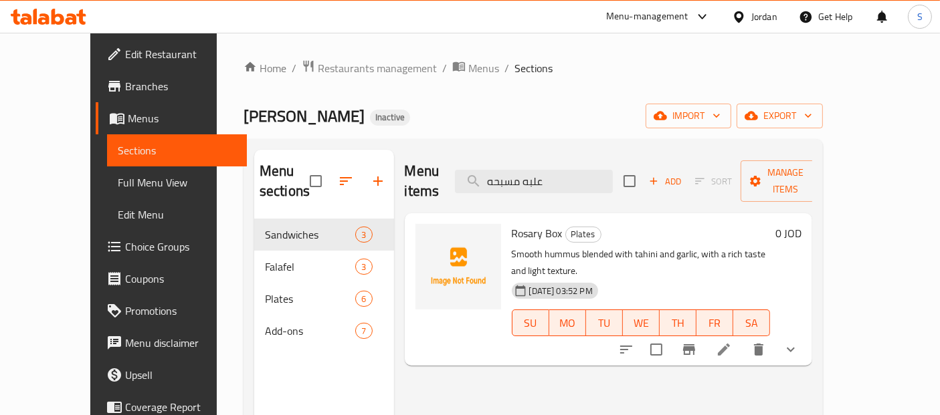
type input "علبه مسبحه"
click at [730, 344] on icon at bounding box center [724, 350] width 12 height 12
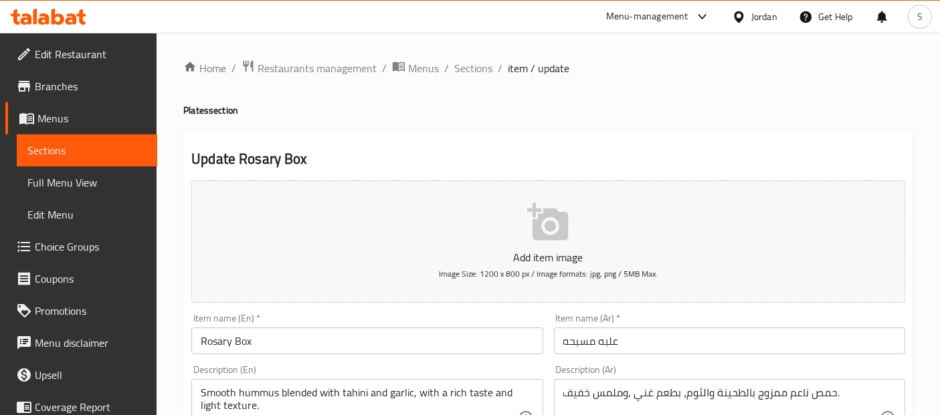
click at [209, 335] on input "Rosary Box" at bounding box center [366, 341] width 351 height 27
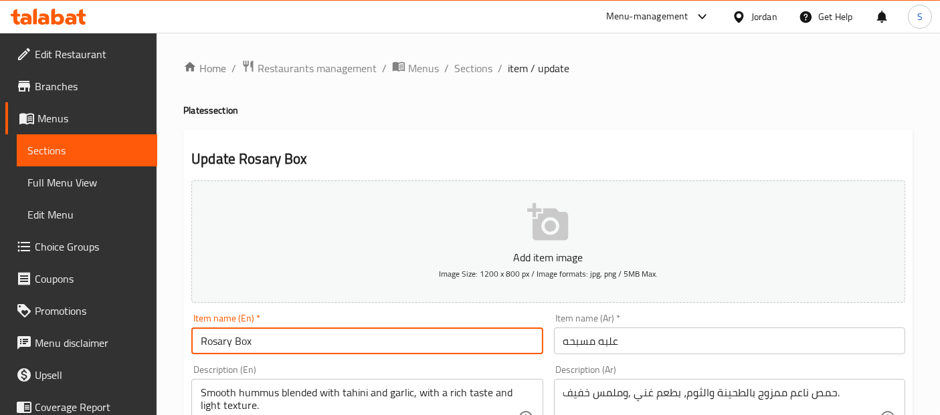
paste input "Mesabaha"
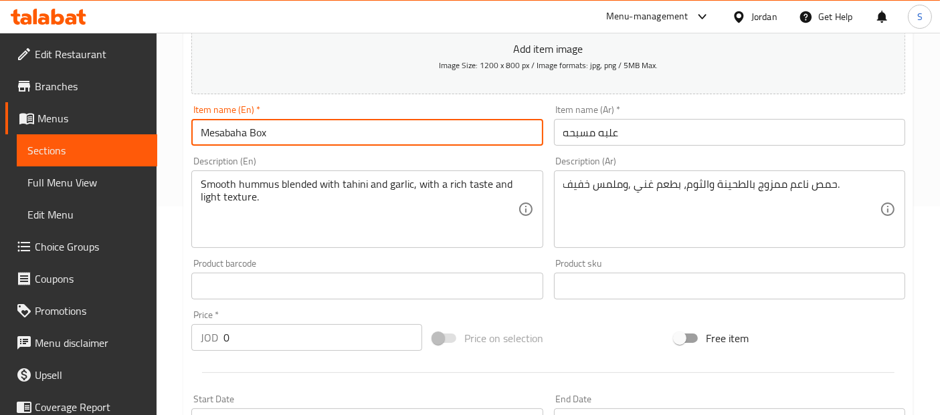
scroll to position [210, 0]
type input "Mesabaha Box"
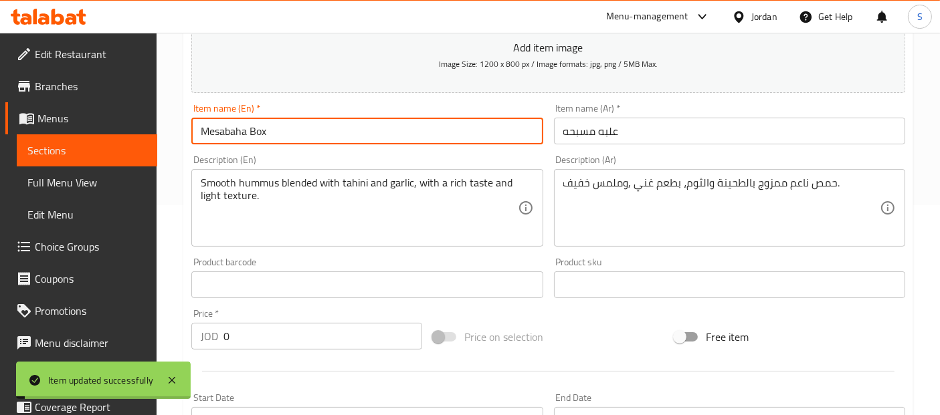
click at [387, 126] on input "Mesabaha Box" at bounding box center [366, 131] width 351 height 27
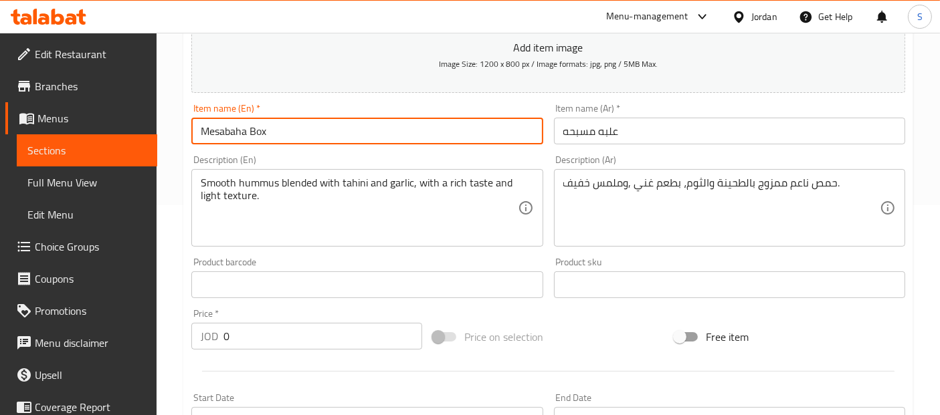
click at [90, 155] on span "Sections" at bounding box center [86, 150] width 119 height 16
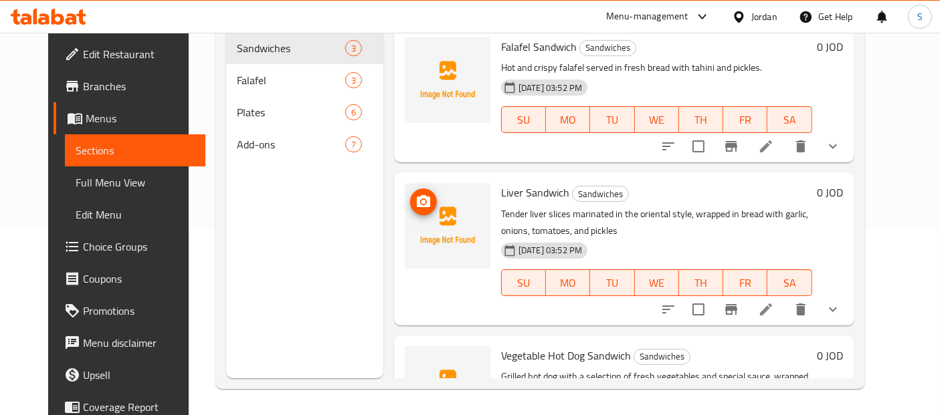
scroll to position [72, 0]
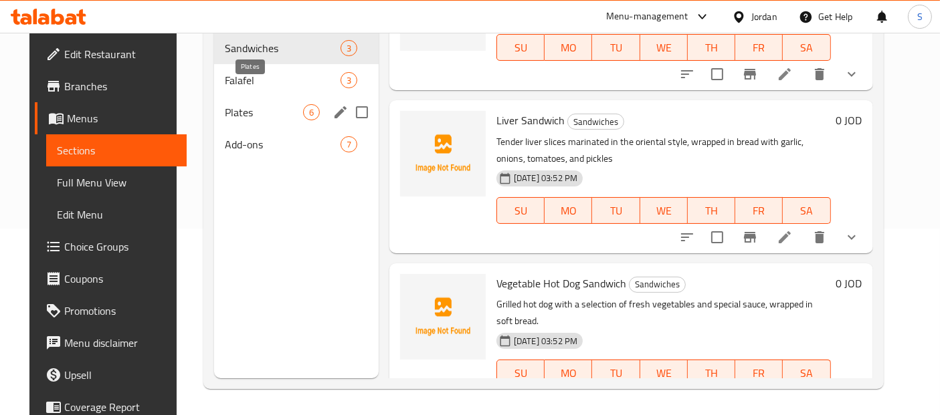
click at [225, 104] on span "Plates" at bounding box center [264, 112] width 78 height 16
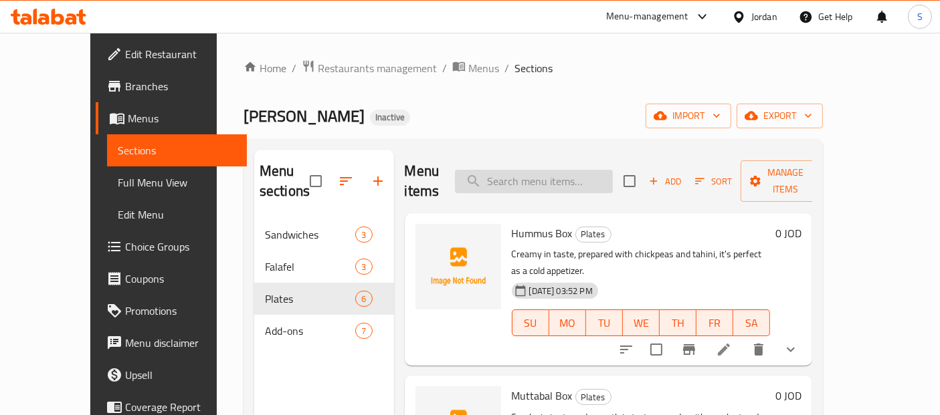
drag, startPoint x: 574, startPoint y: 154, endPoint x: 574, endPoint y: 165, distance: 11.4
click at [574, 165] on div "Menu items Add Sort Manage items" at bounding box center [609, 182] width 408 height 64
click at [574, 170] on input "search" at bounding box center [534, 181] width 158 height 23
paste input "Fatteh Box with Ghee and Nuts"
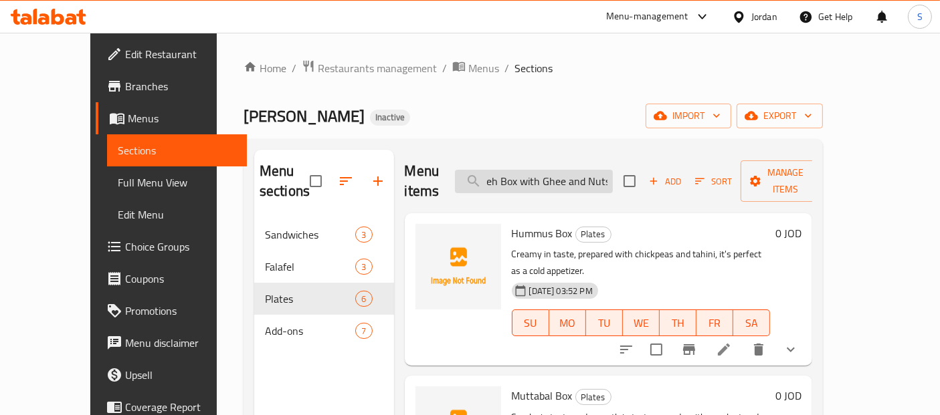
type input "Fatteh Box with Ghee and Nuts"
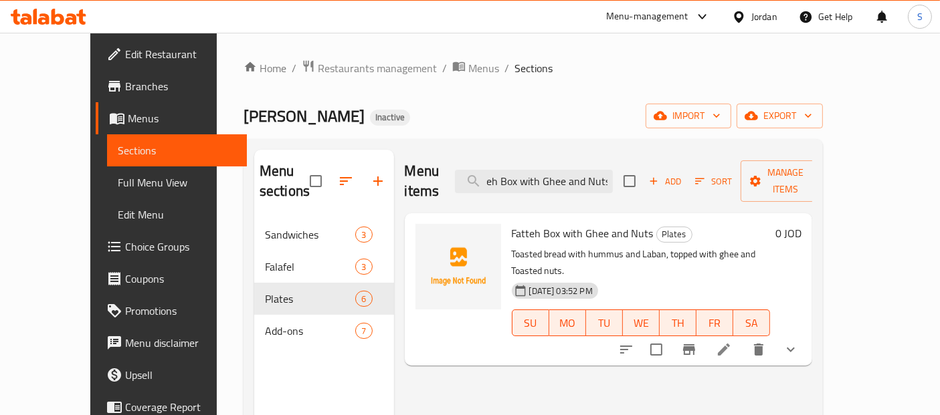
scroll to position [0, 0]
click at [732, 342] on icon at bounding box center [724, 350] width 16 height 16
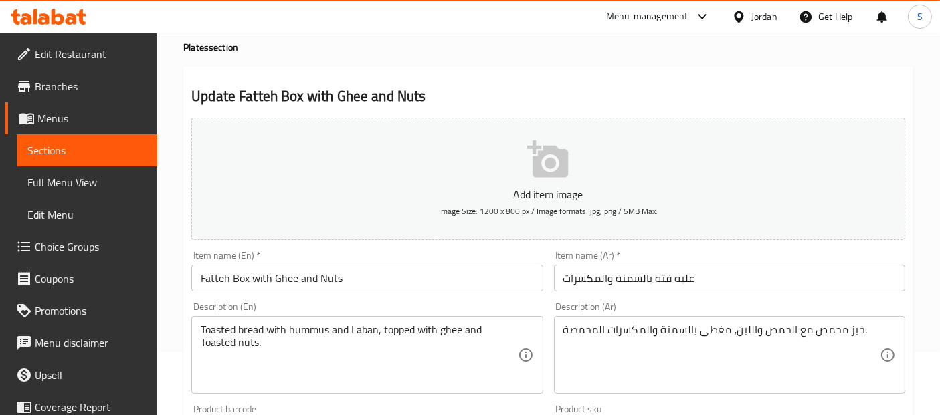
scroll to position [161, 0]
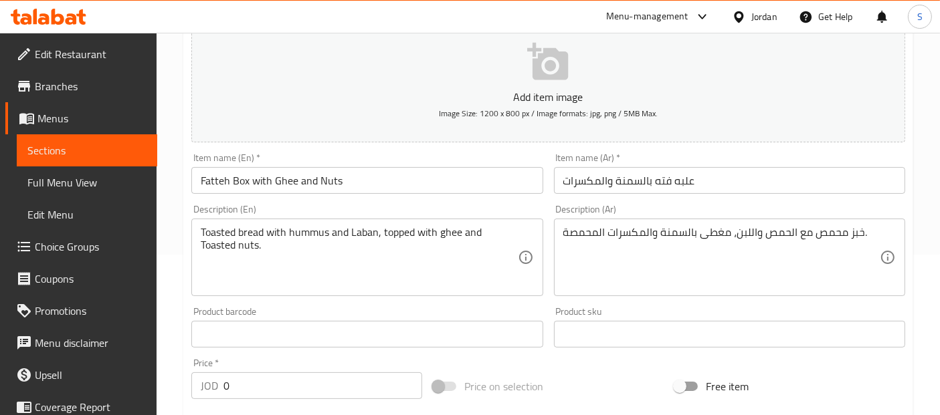
click at [577, 234] on textarea "خبز محمص مع الحمص واللبن، مغطى بالسمنة والمكسرات المحمصة." at bounding box center [721, 258] width 316 height 64
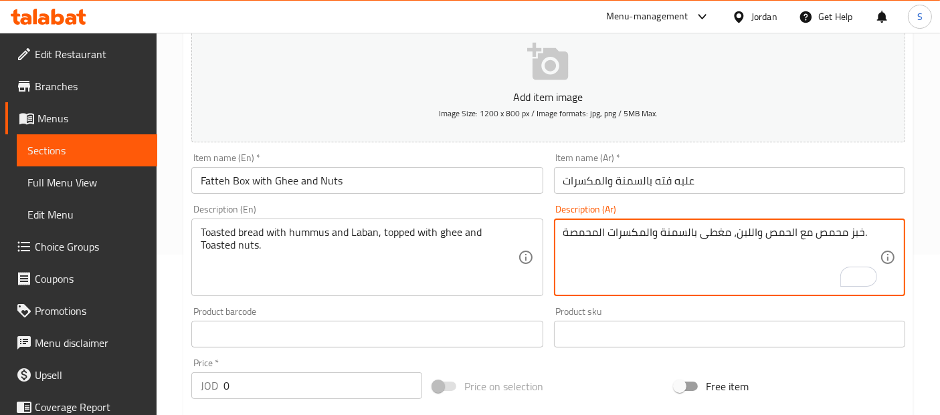
click at [49, 152] on span "Sections" at bounding box center [86, 150] width 119 height 16
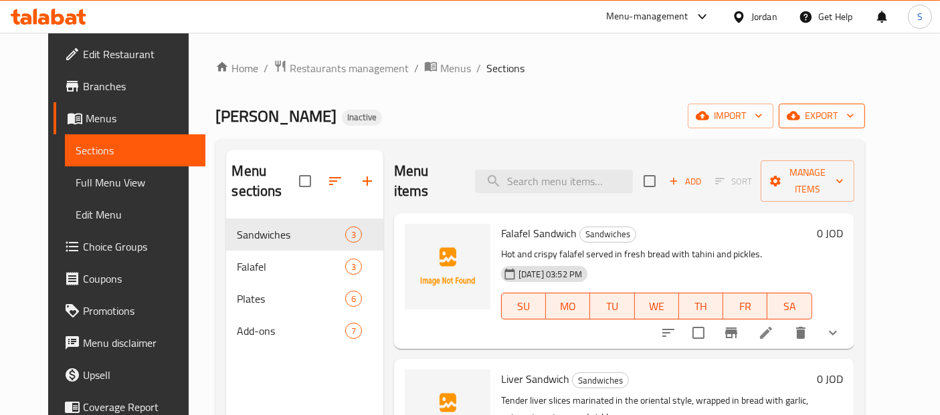
click at [854, 120] on span "export" at bounding box center [821, 116] width 65 height 17
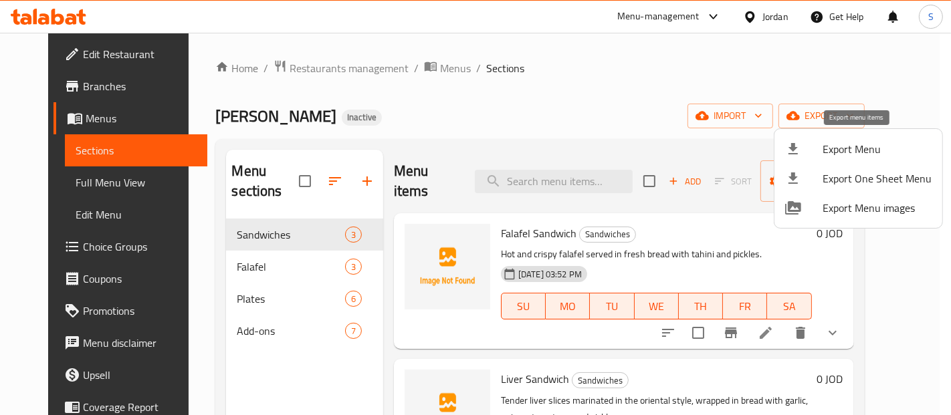
click at [856, 148] on span "Export Menu" at bounding box center [877, 149] width 109 height 16
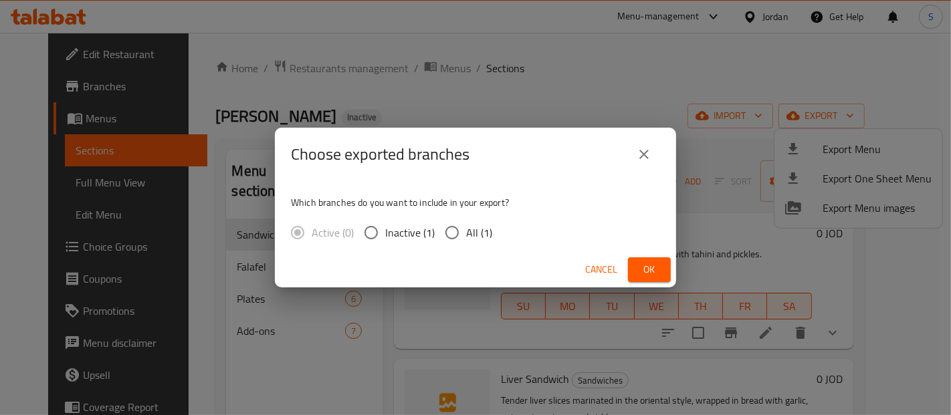
click at [484, 234] on span "All (1)" at bounding box center [479, 233] width 26 height 16
click at [466, 234] on input "All (1)" at bounding box center [452, 233] width 28 height 28
radio input "true"
click at [639, 275] on span "Ok" at bounding box center [649, 270] width 21 height 17
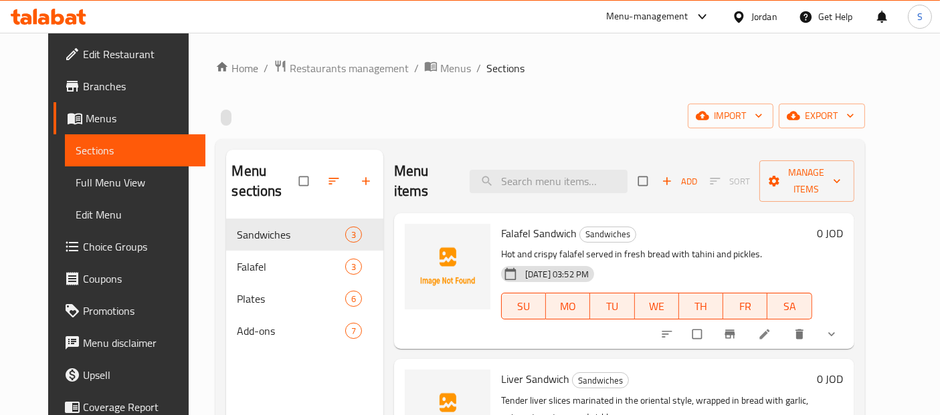
click at [92, 181] on span "Full Menu View" at bounding box center [135, 183] width 119 height 16
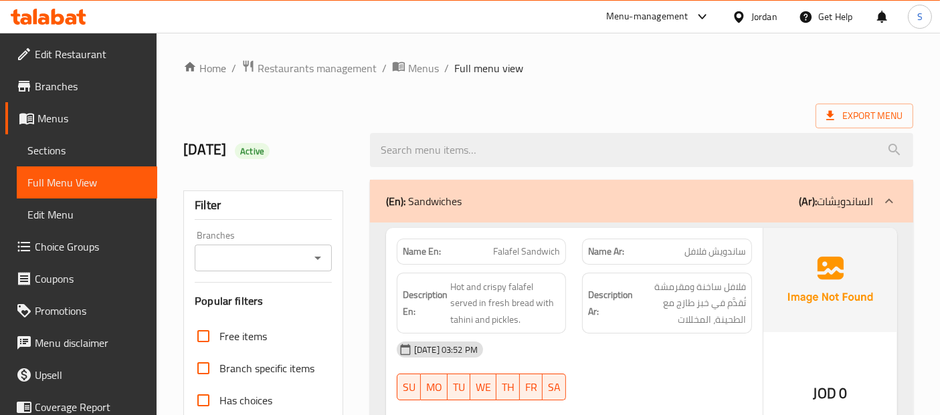
click at [549, 114] on div "Export Menu" at bounding box center [548, 116] width 730 height 25
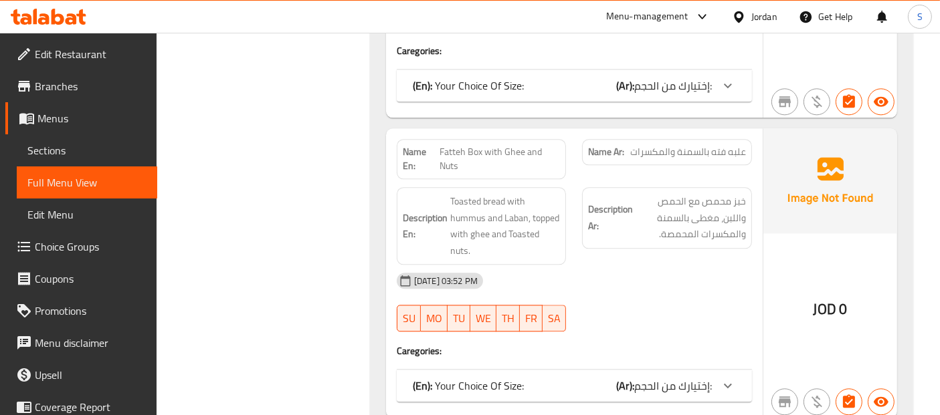
click at [530, 145] on span "Fatteh Box with Ghee and Nuts" at bounding box center [500, 159] width 120 height 28
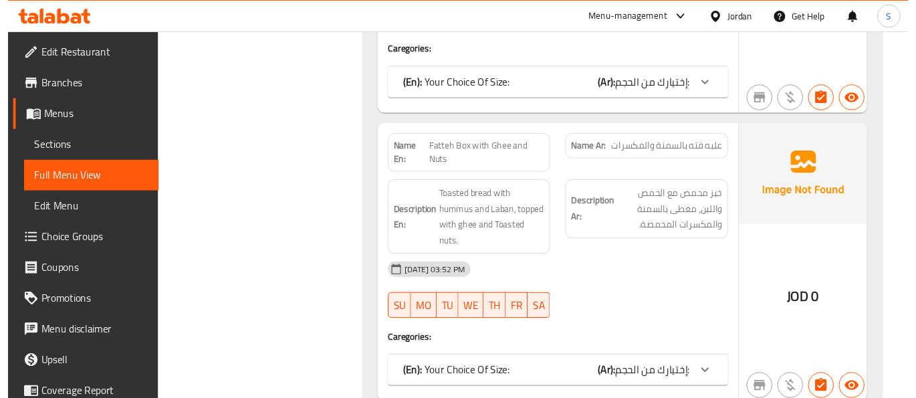
scroll to position [3911, 0]
